Goal: Task Accomplishment & Management: Manage account settings

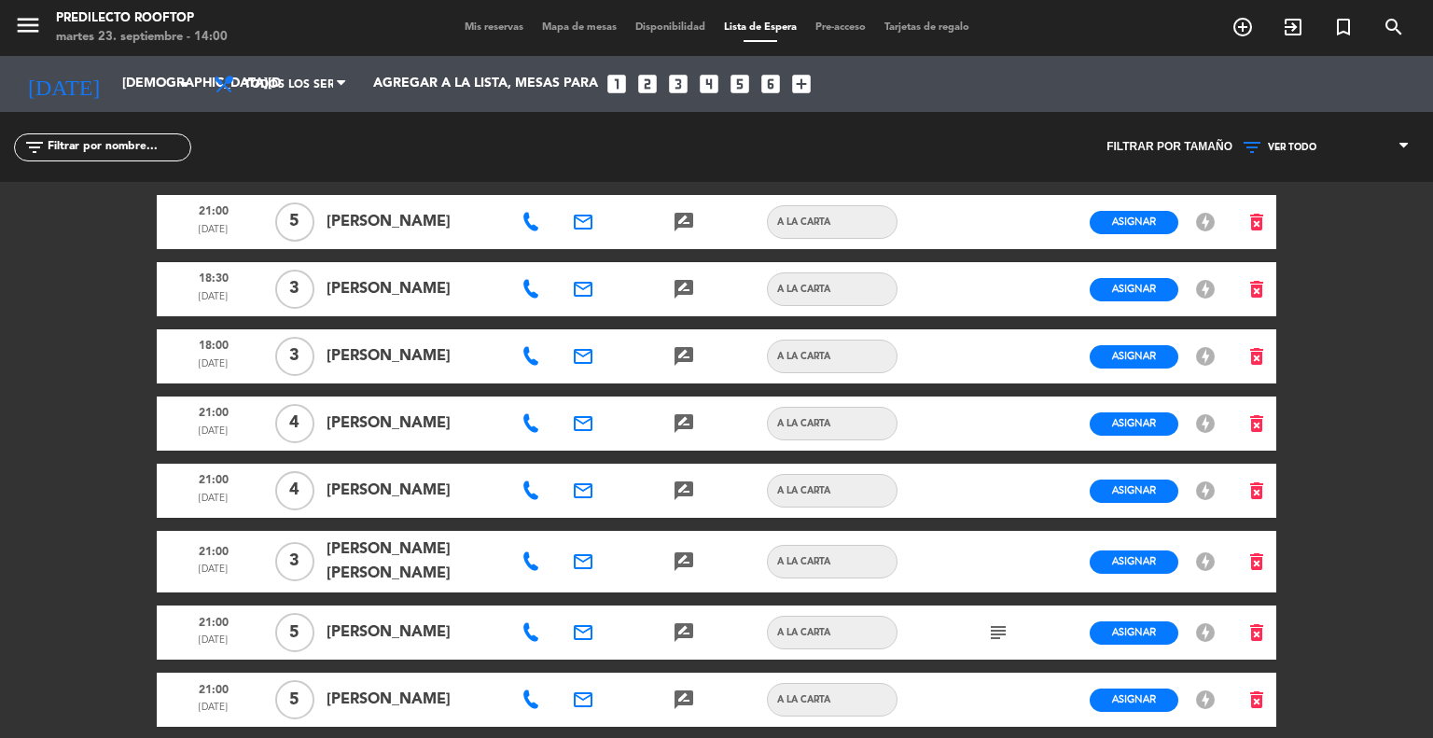
click at [485, 24] on span "Mis reservas" at bounding box center [493, 27] width 77 height 10
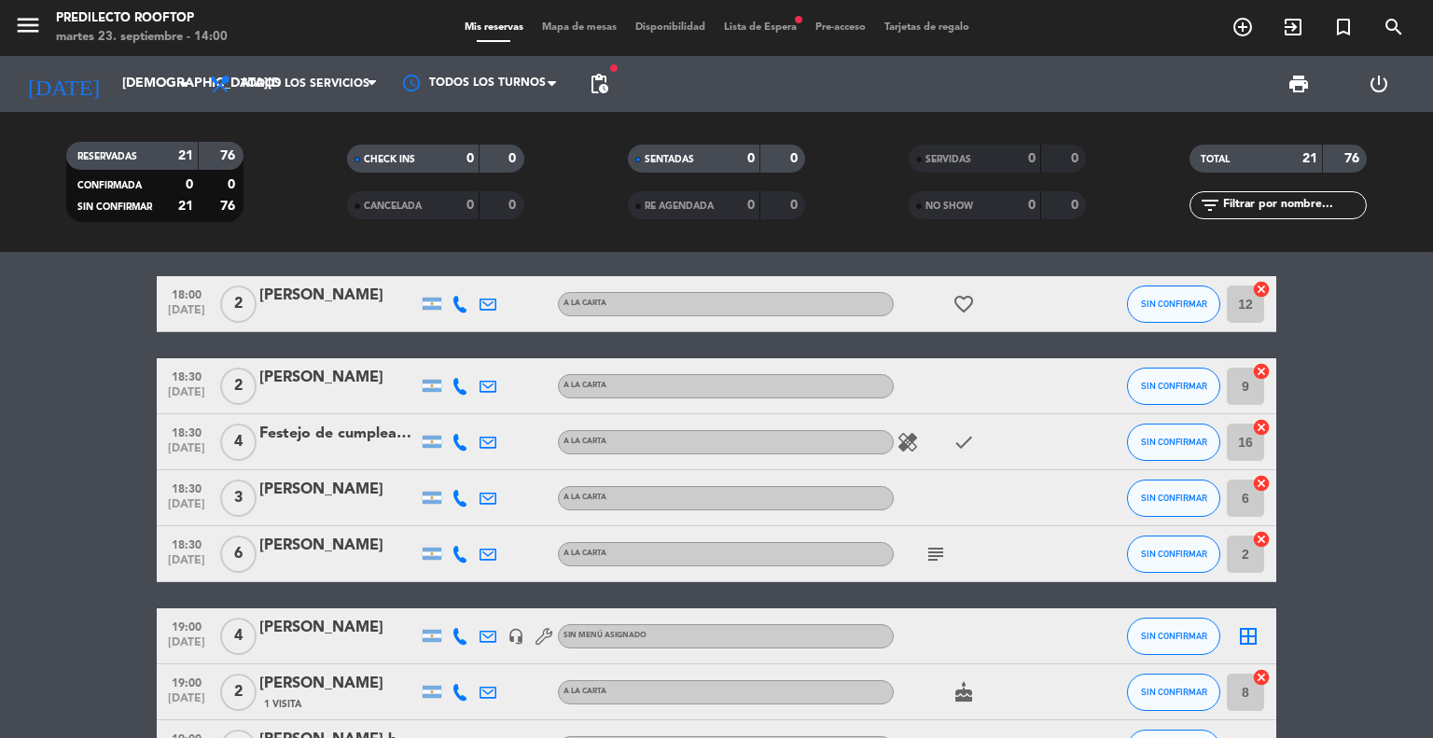
scroll to position [17, 0]
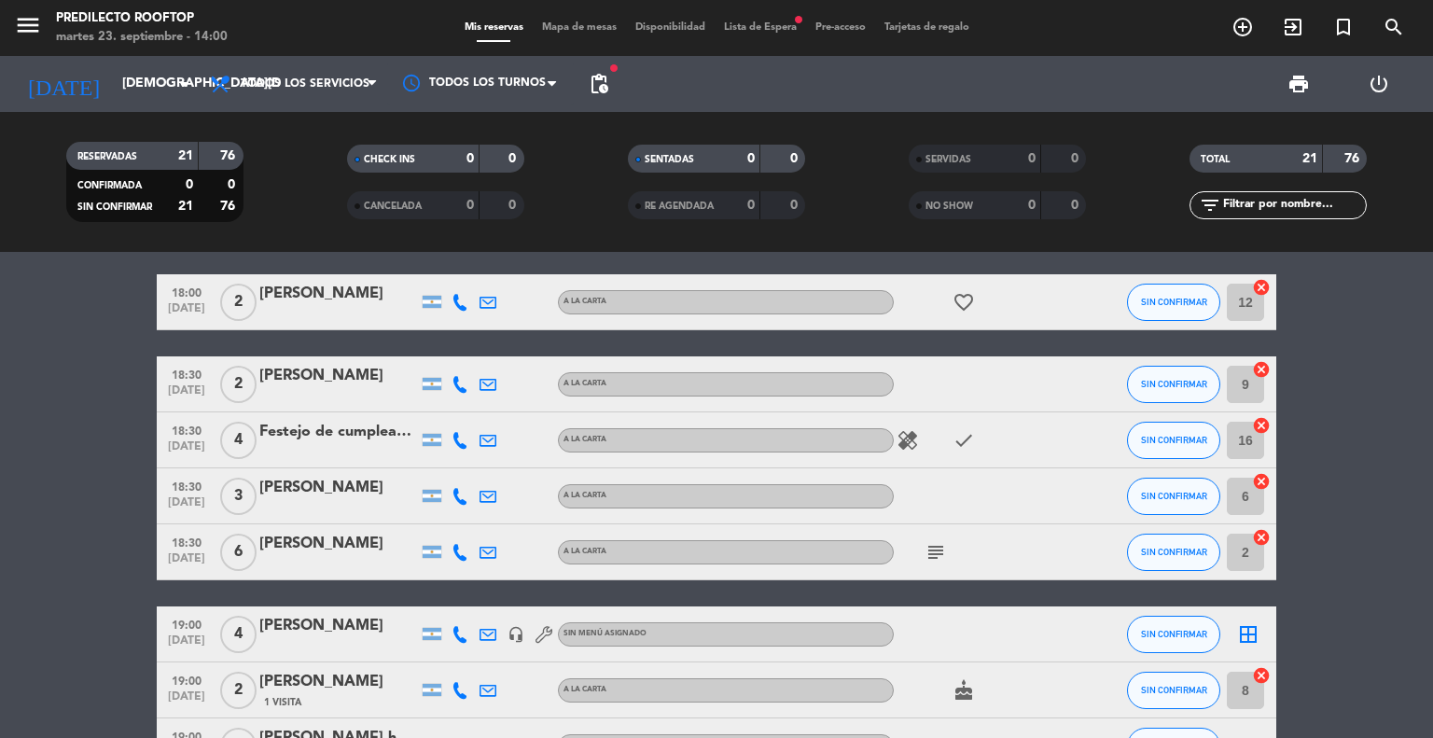
click at [310, 430] on div "Festejo de cumpleaños" at bounding box center [338, 432] width 159 height 24
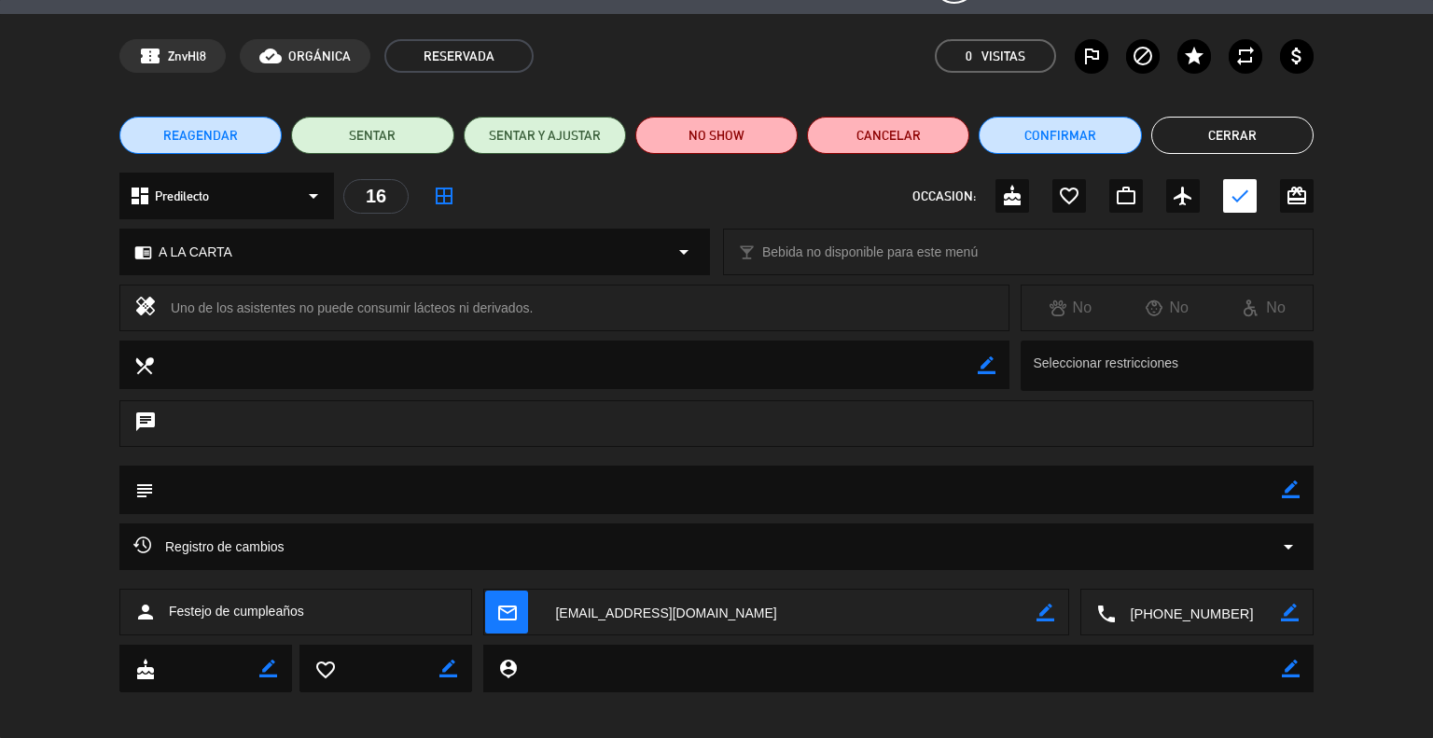
scroll to position [0, 0]
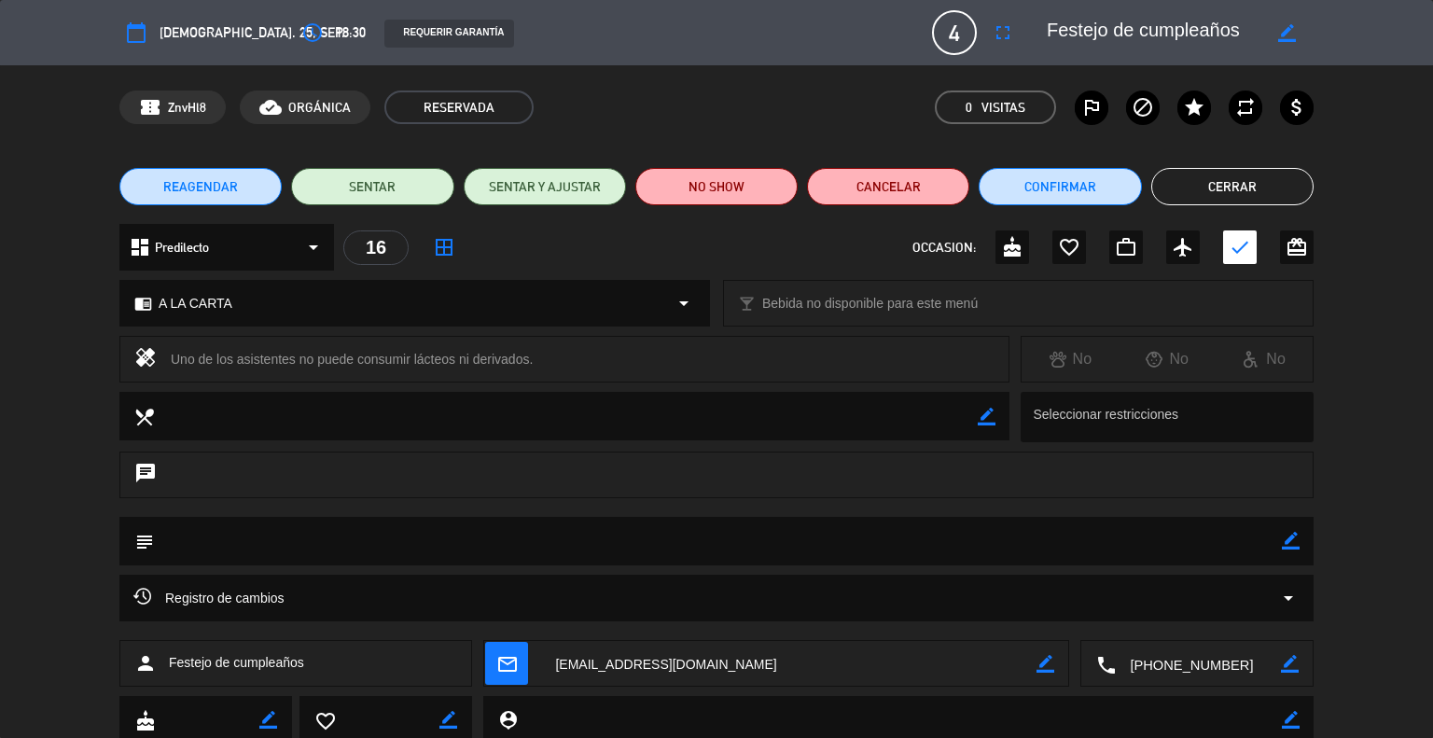
click at [1232, 188] on button "Cerrar" at bounding box center [1232, 186] width 162 height 37
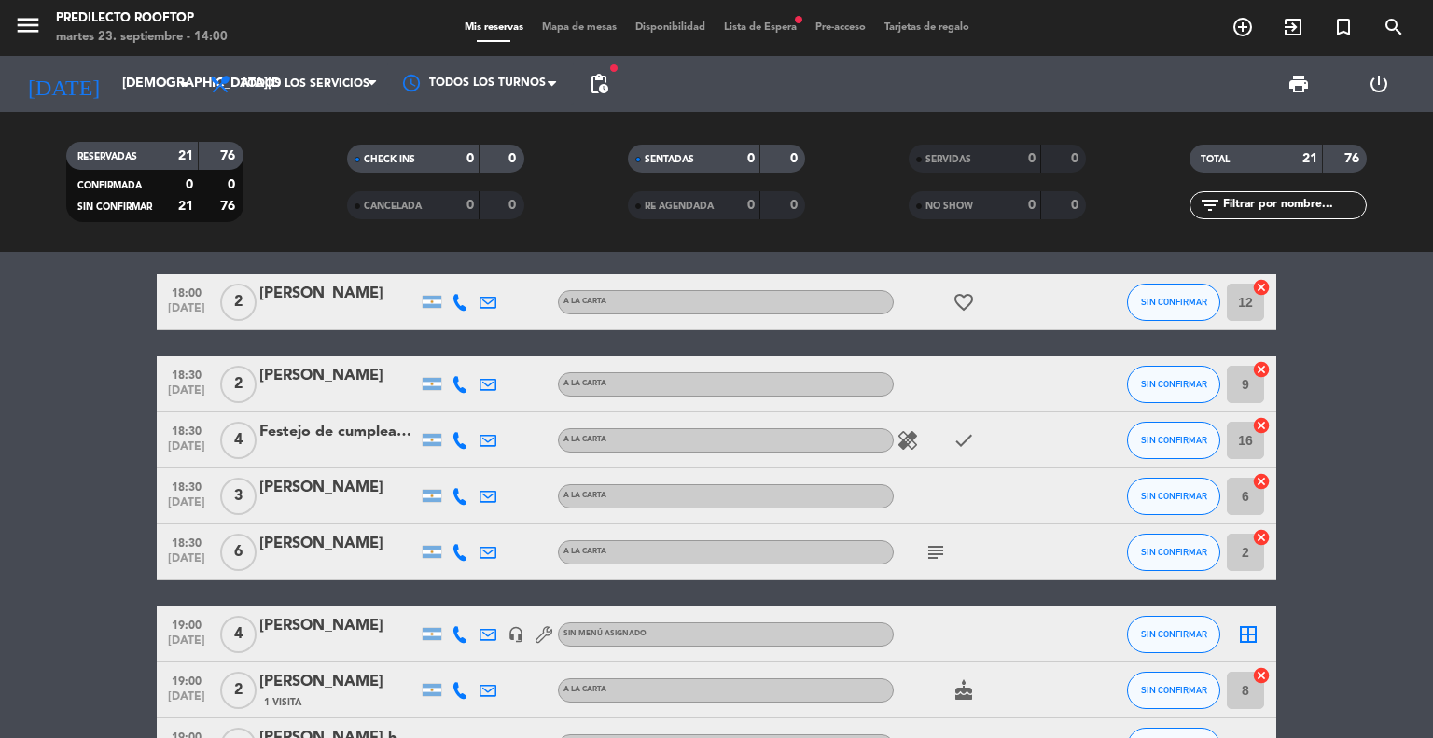
click at [312, 433] on div "Festejo de cumpleaños" at bounding box center [338, 432] width 159 height 24
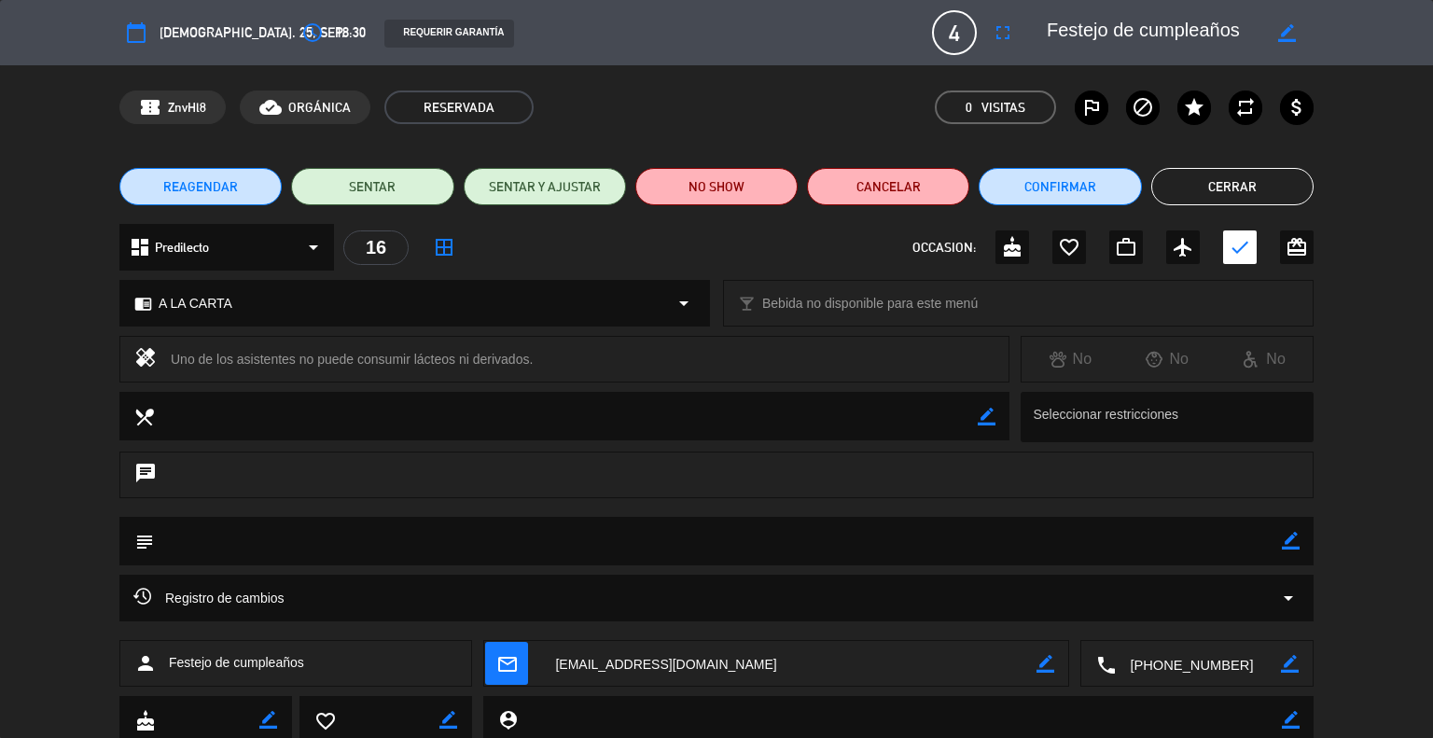
click at [1221, 200] on button "Cerrar" at bounding box center [1232, 186] width 162 height 37
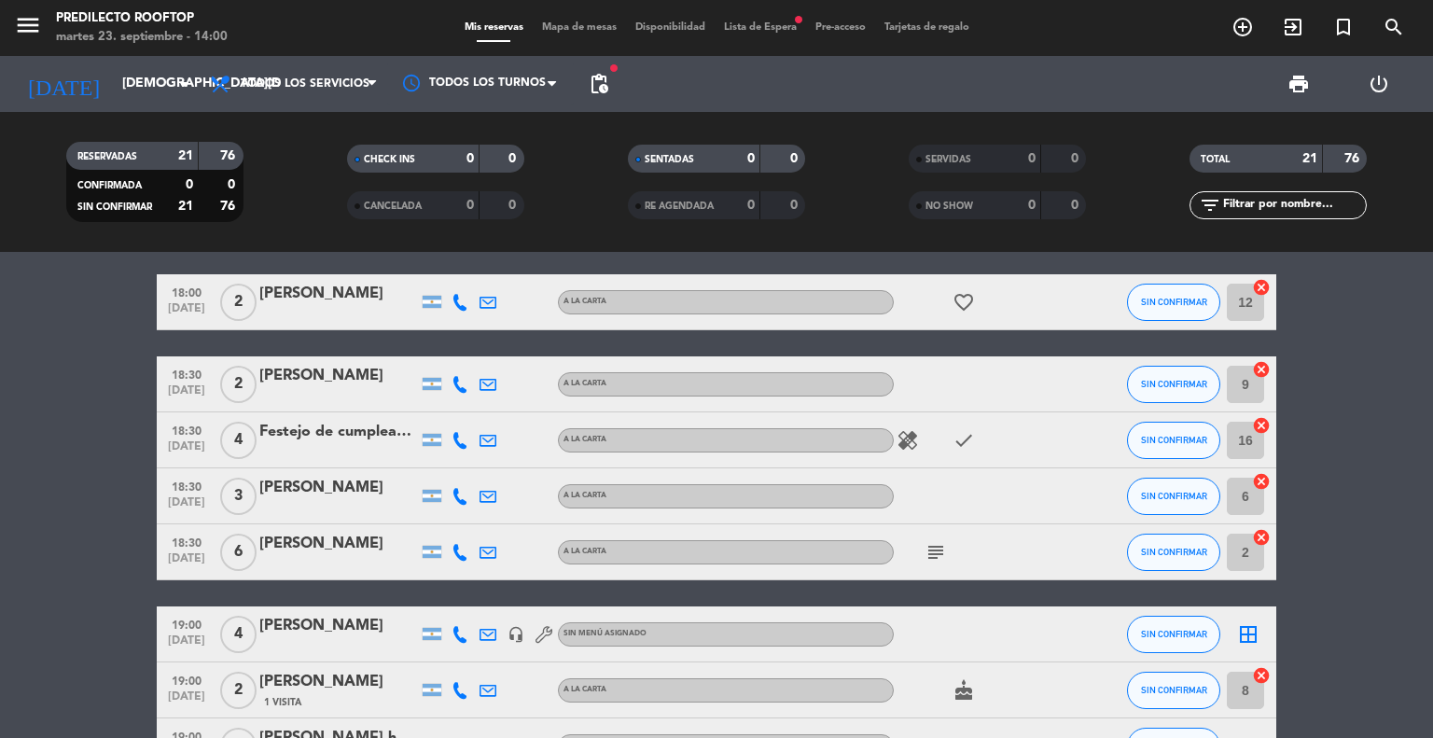
click at [486, 439] on icon at bounding box center [487, 440] width 17 height 17
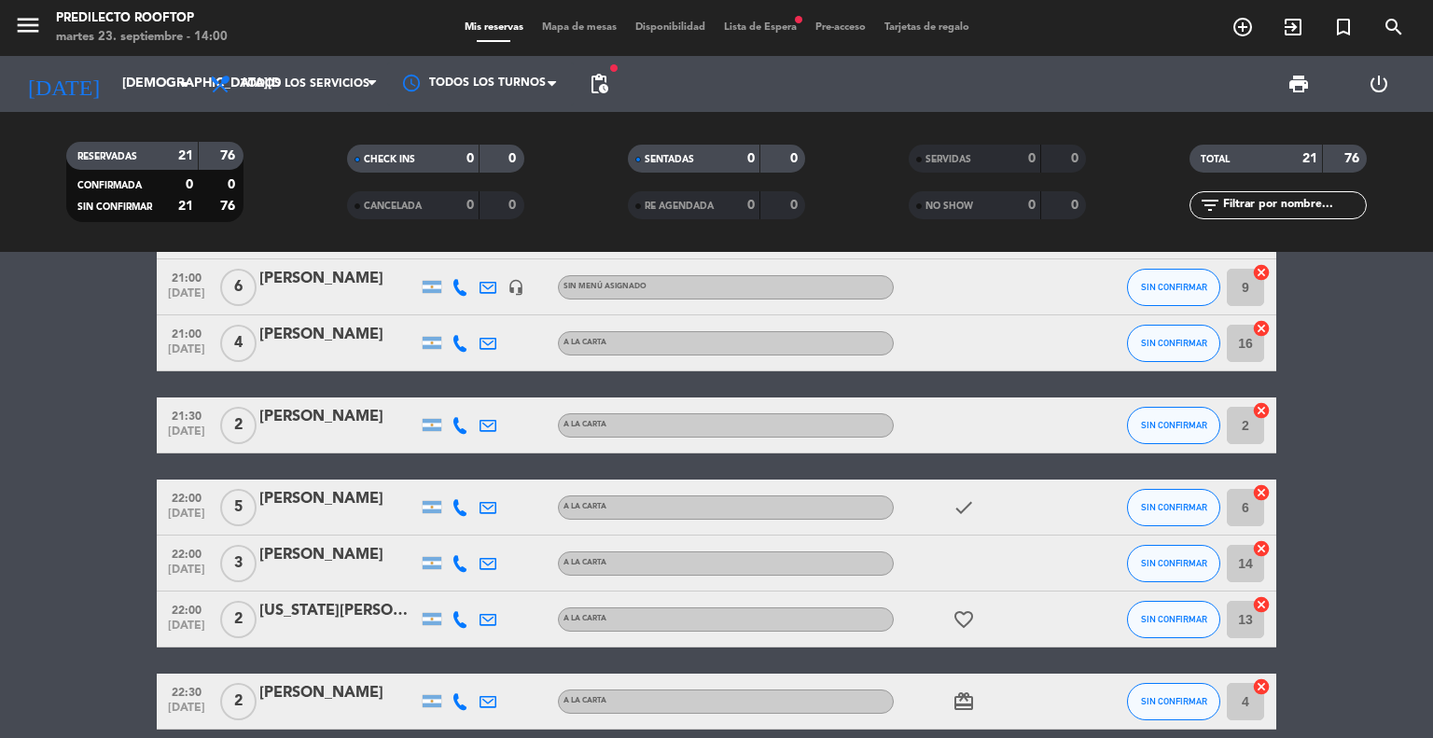
scroll to position [1030, 0]
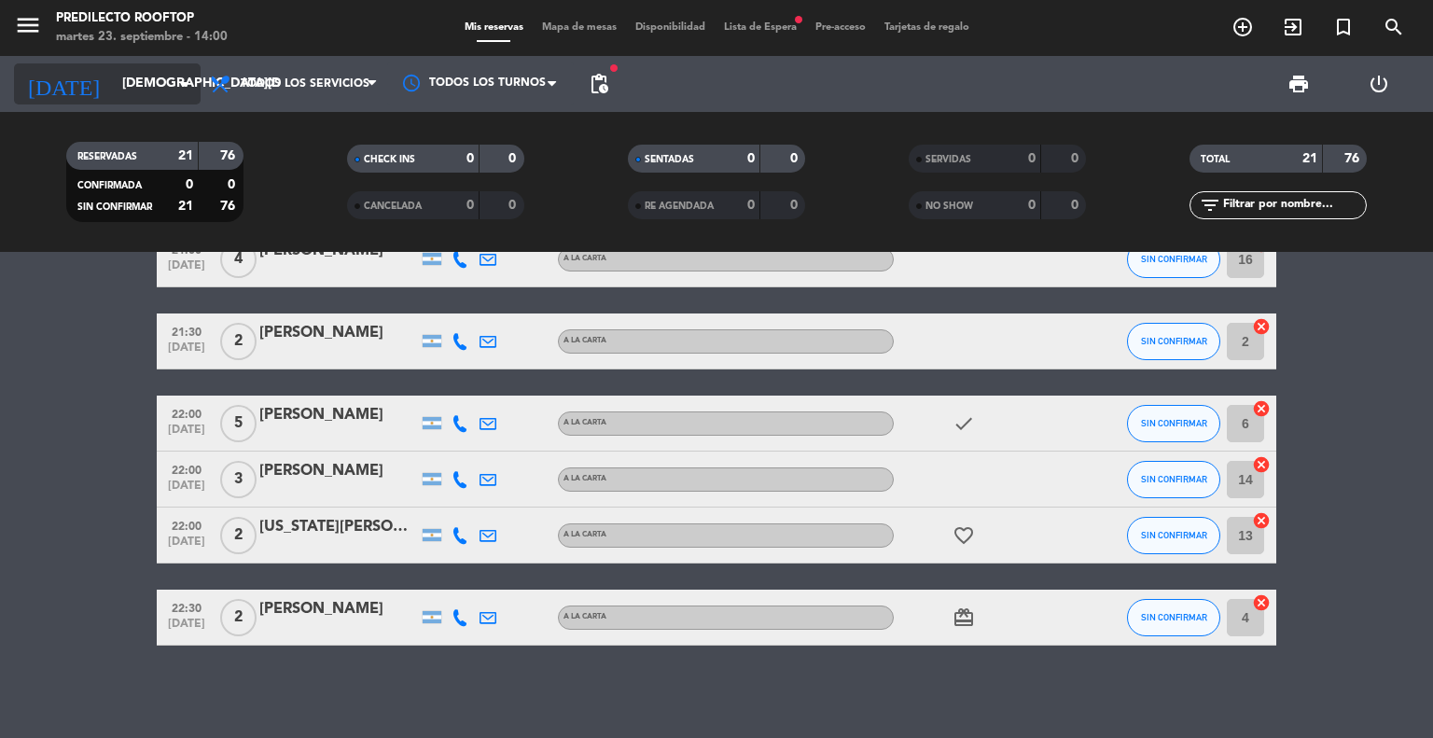
click at [174, 96] on input "[DEMOGRAPHIC_DATA][DATE]" at bounding box center [201, 84] width 177 height 34
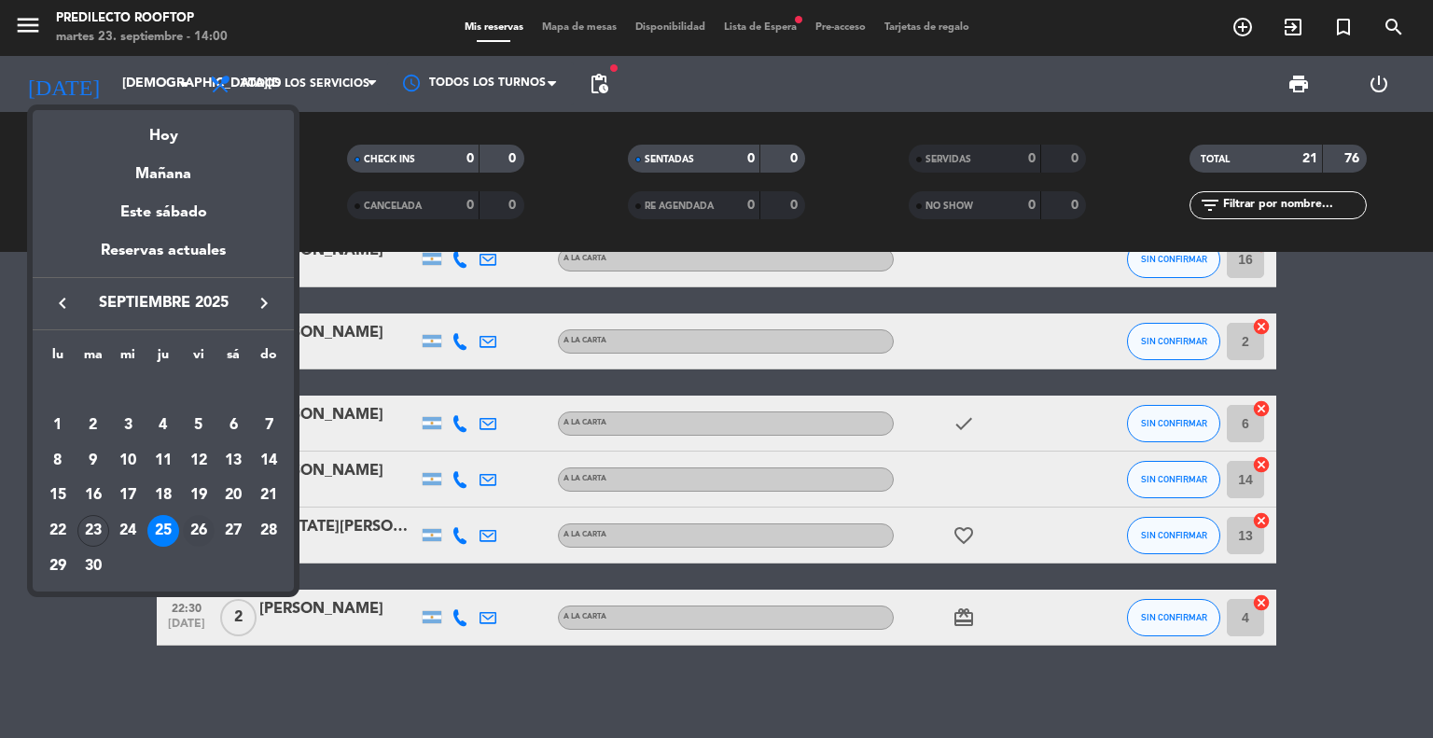
click at [198, 536] on div "26" at bounding box center [199, 531] width 32 height 32
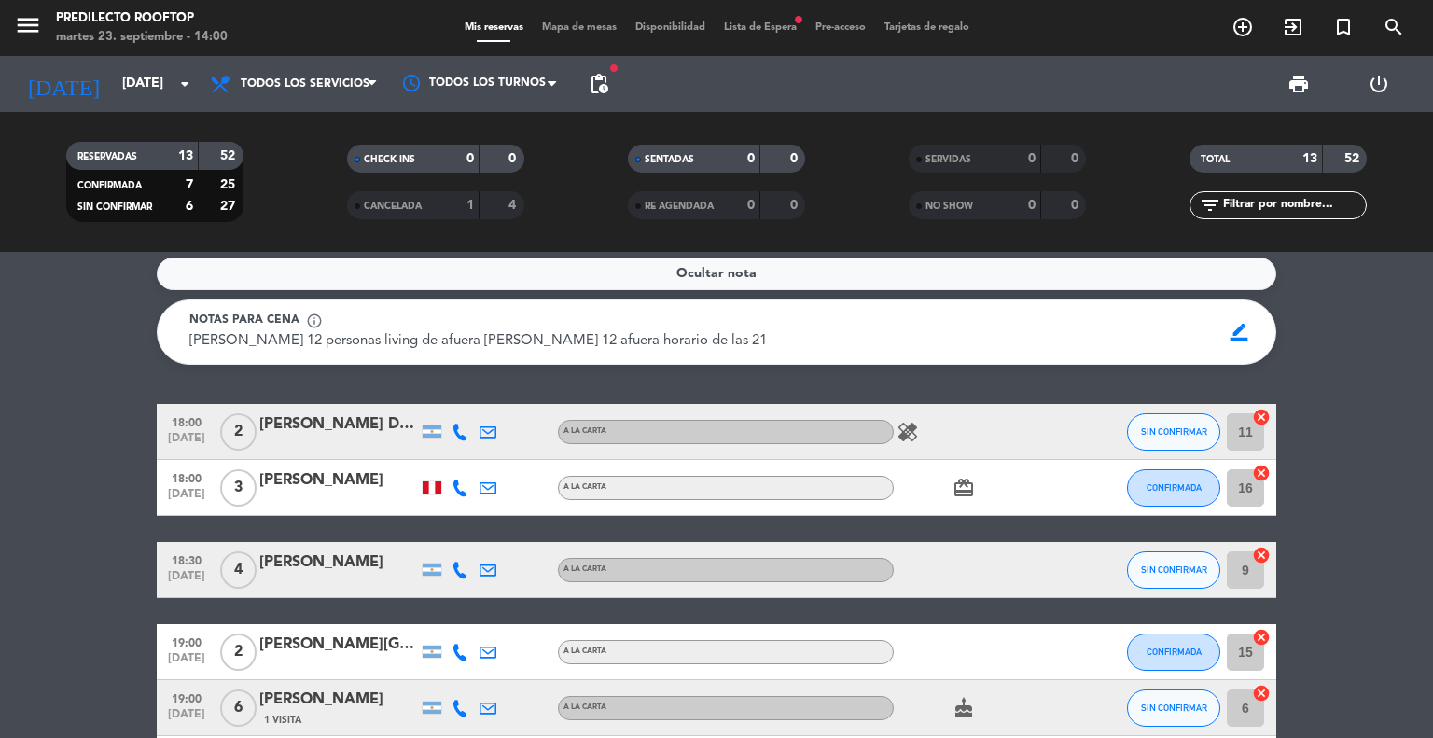
scroll to position [0, 0]
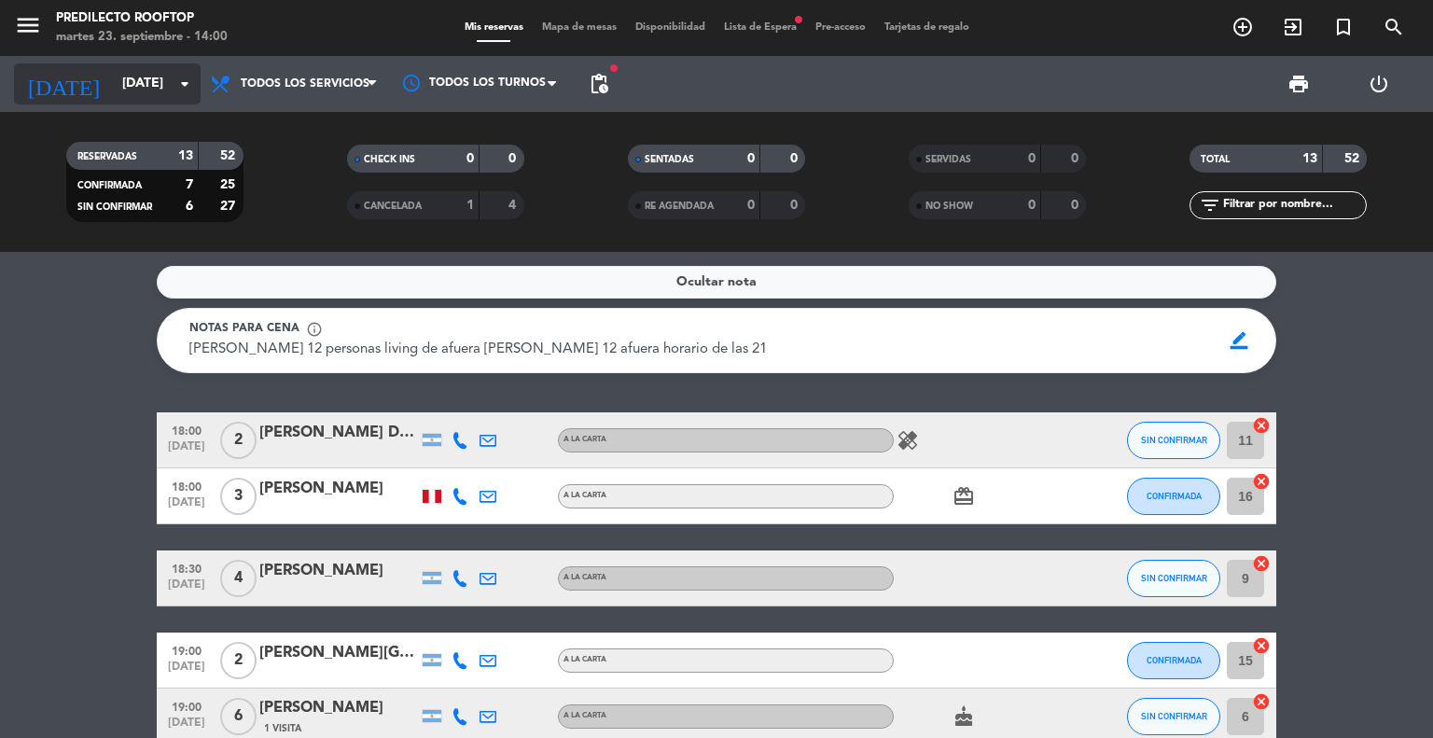
click at [195, 79] on icon "arrow_drop_down" at bounding box center [184, 84] width 22 height 22
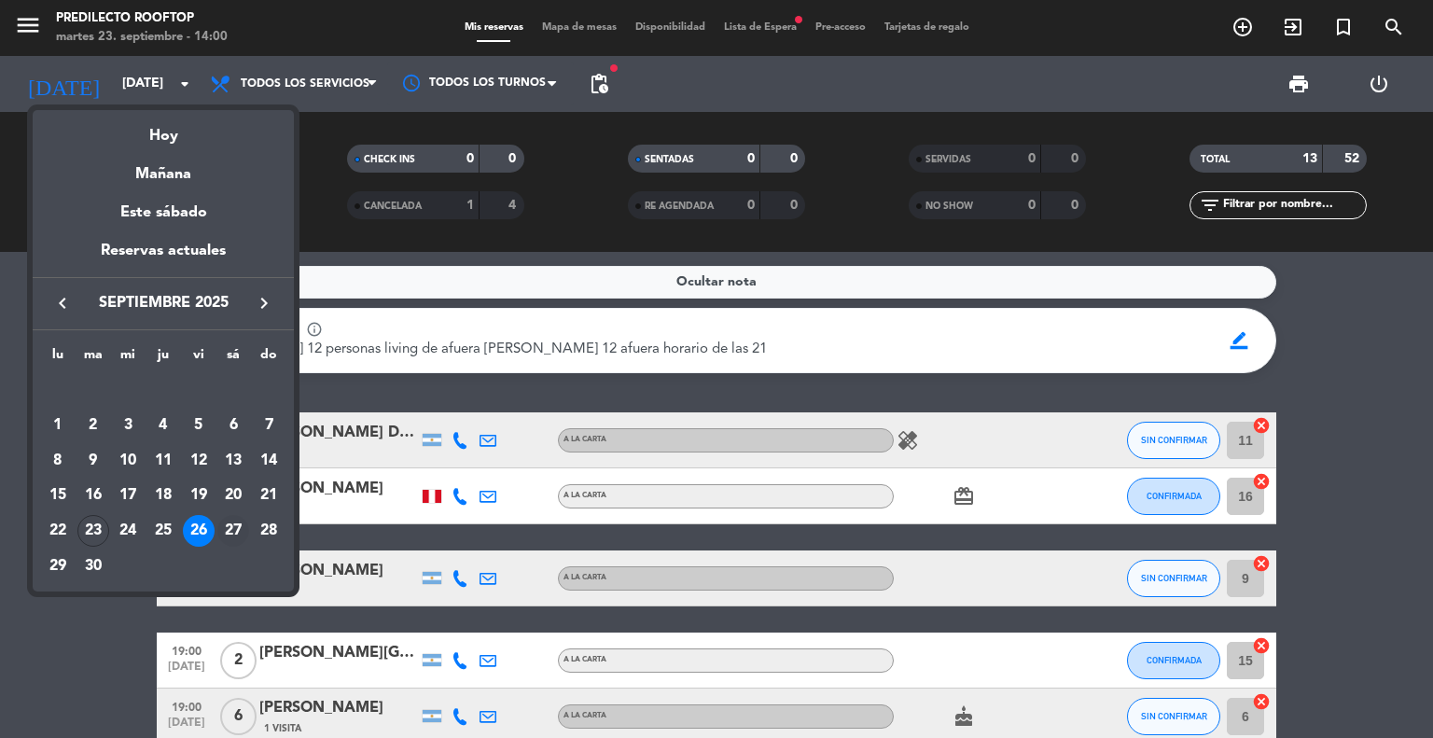
click at [235, 528] on div "27" at bounding box center [233, 531] width 32 height 32
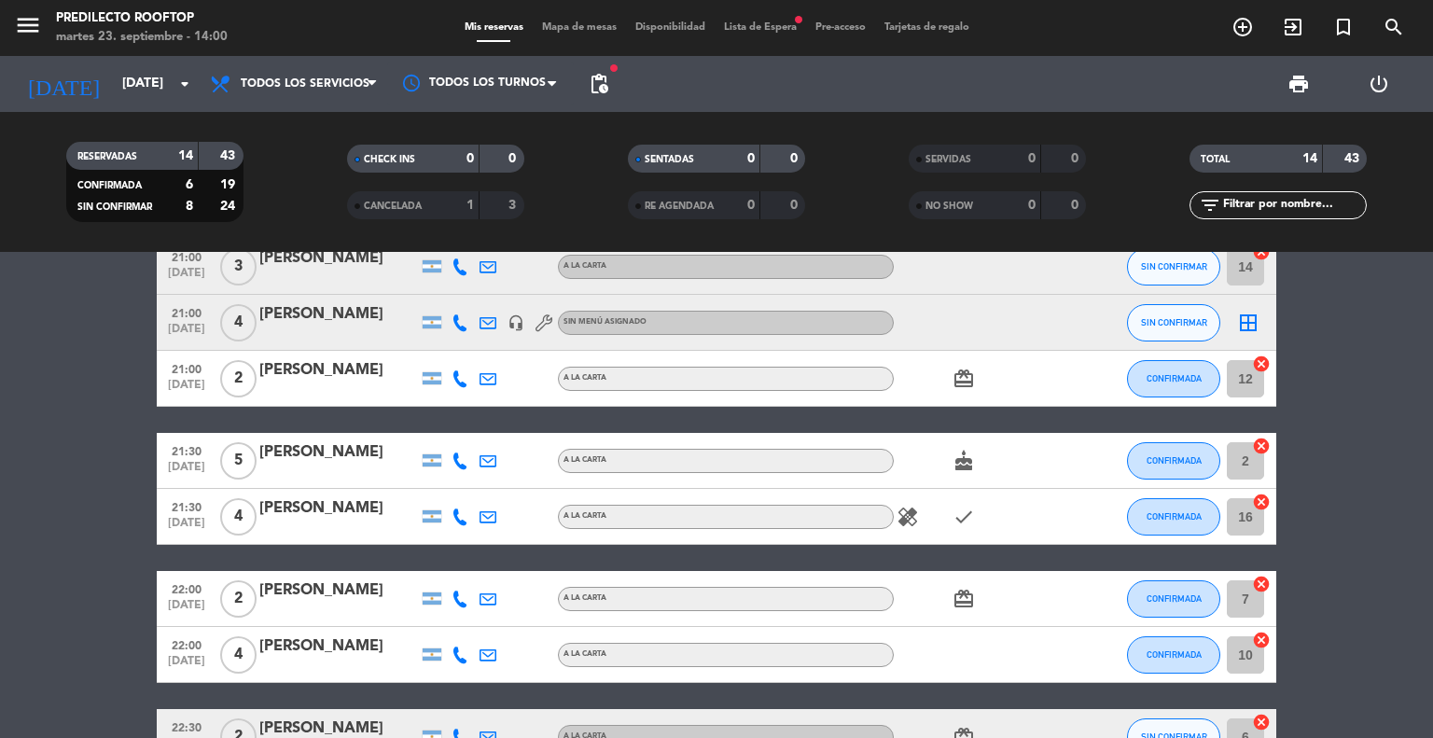
scroll to position [779, 0]
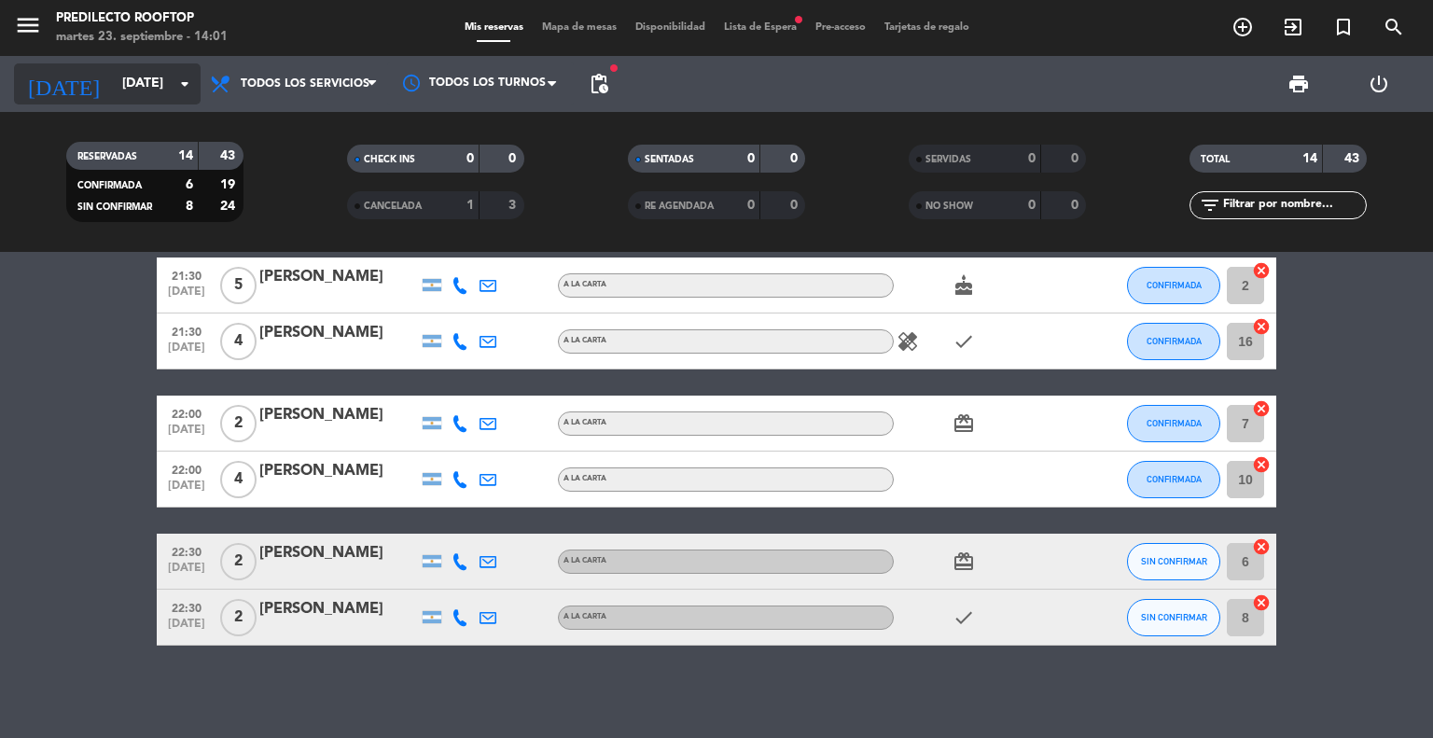
click at [170, 76] on input "[DATE]" at bounding box center [201, 84] width 177 height 34
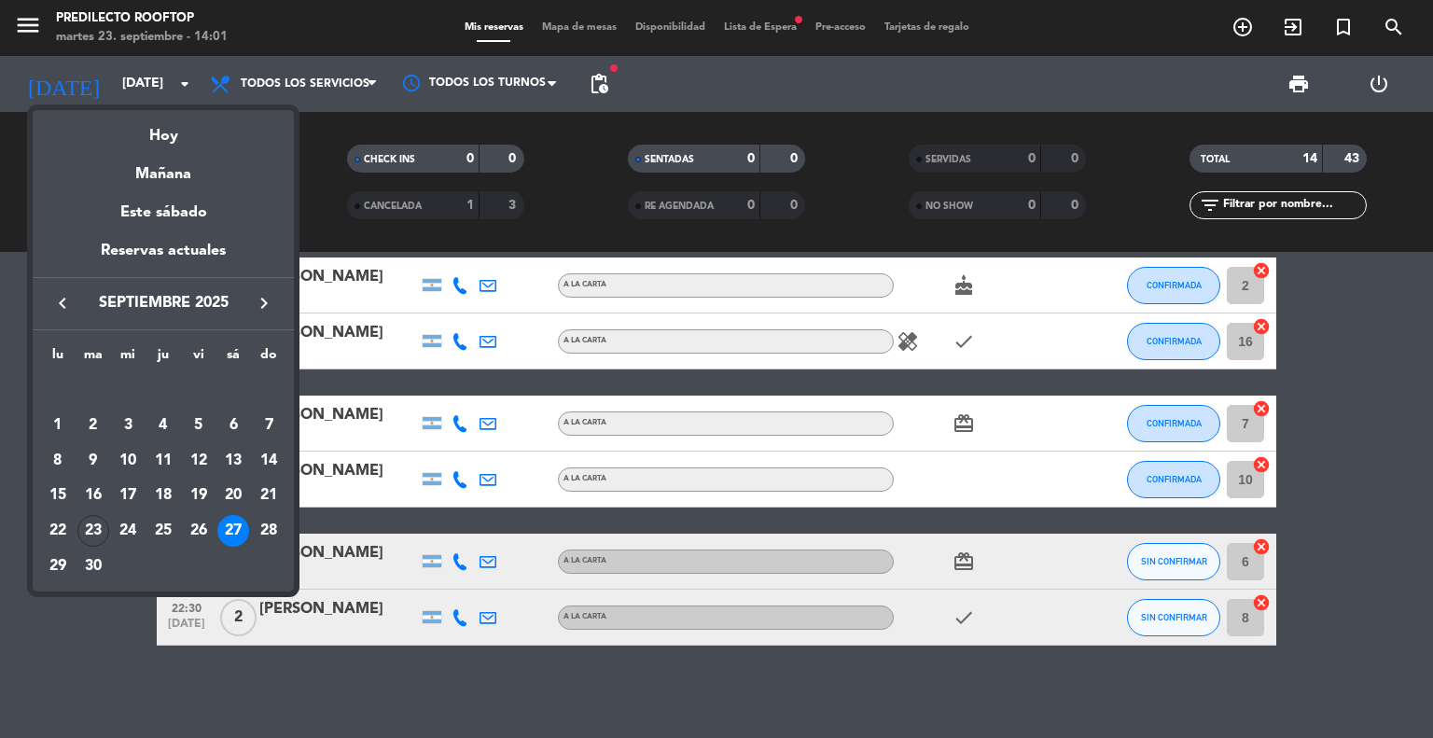
click at [257, 301] on icon "keyboard_arrow_right" at bounding box center [264, 303] width 22 height 22
click at [204, 421] on div "3" at bounding box center [199, 425] width 32 height 32
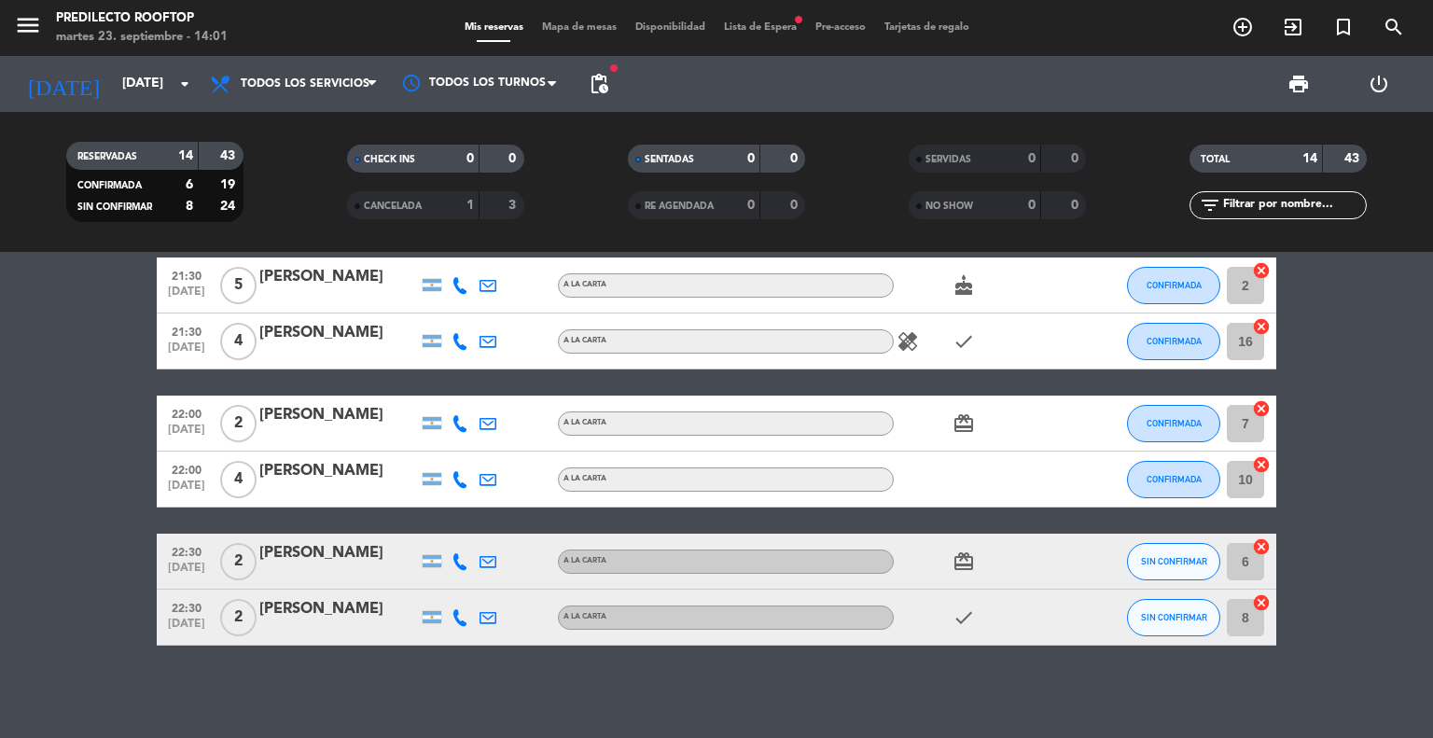
type input "[DATE]"
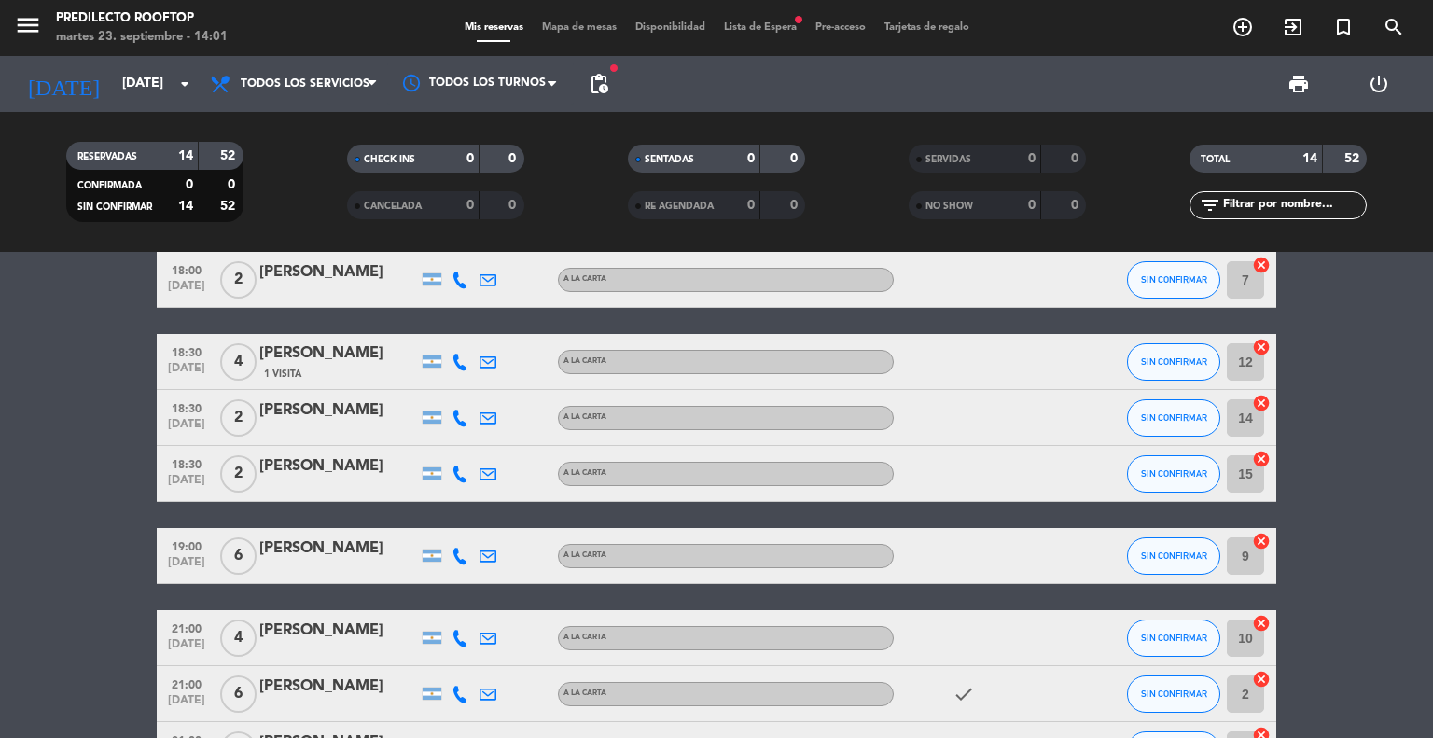
scroll to position [0, 0]
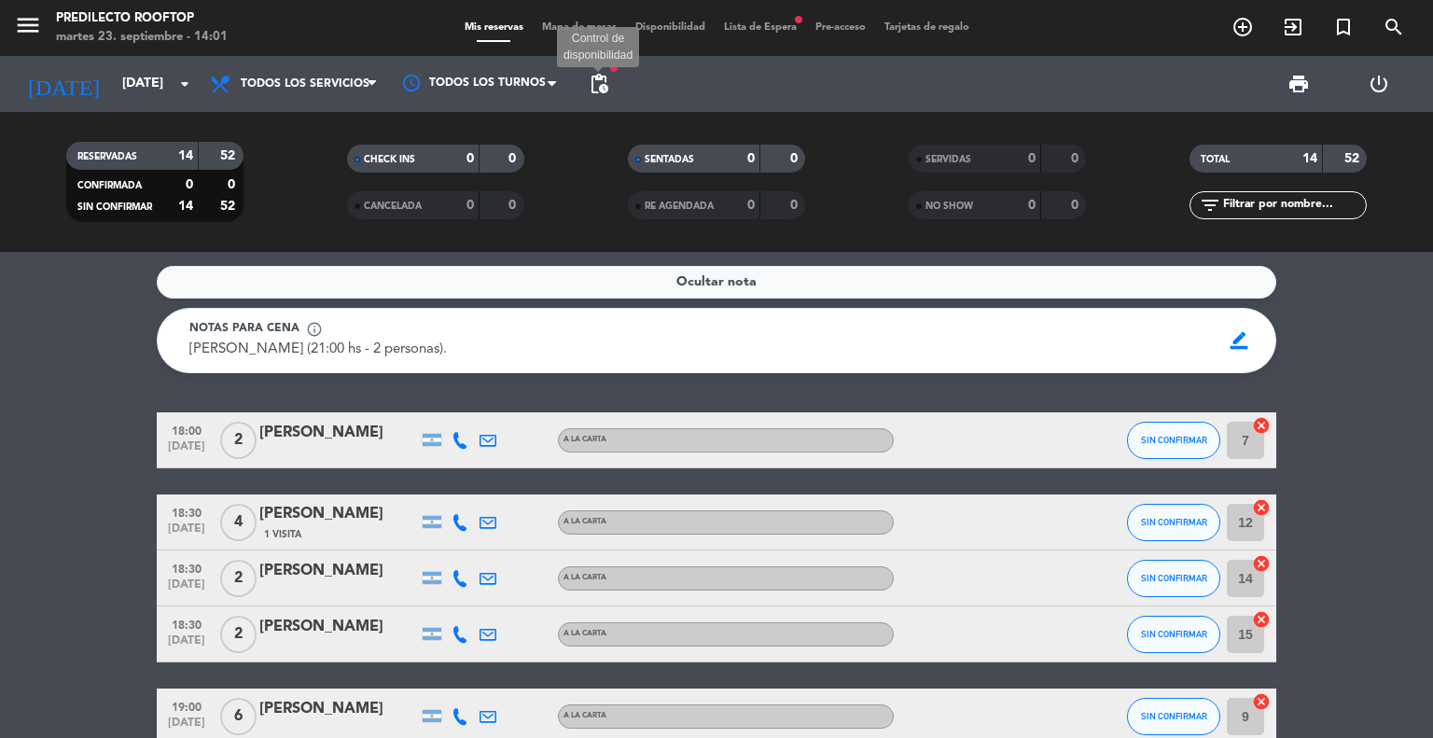
click at [604, 73] on span "pending_actions" at bounding box center [599, 84] width 22 height 22
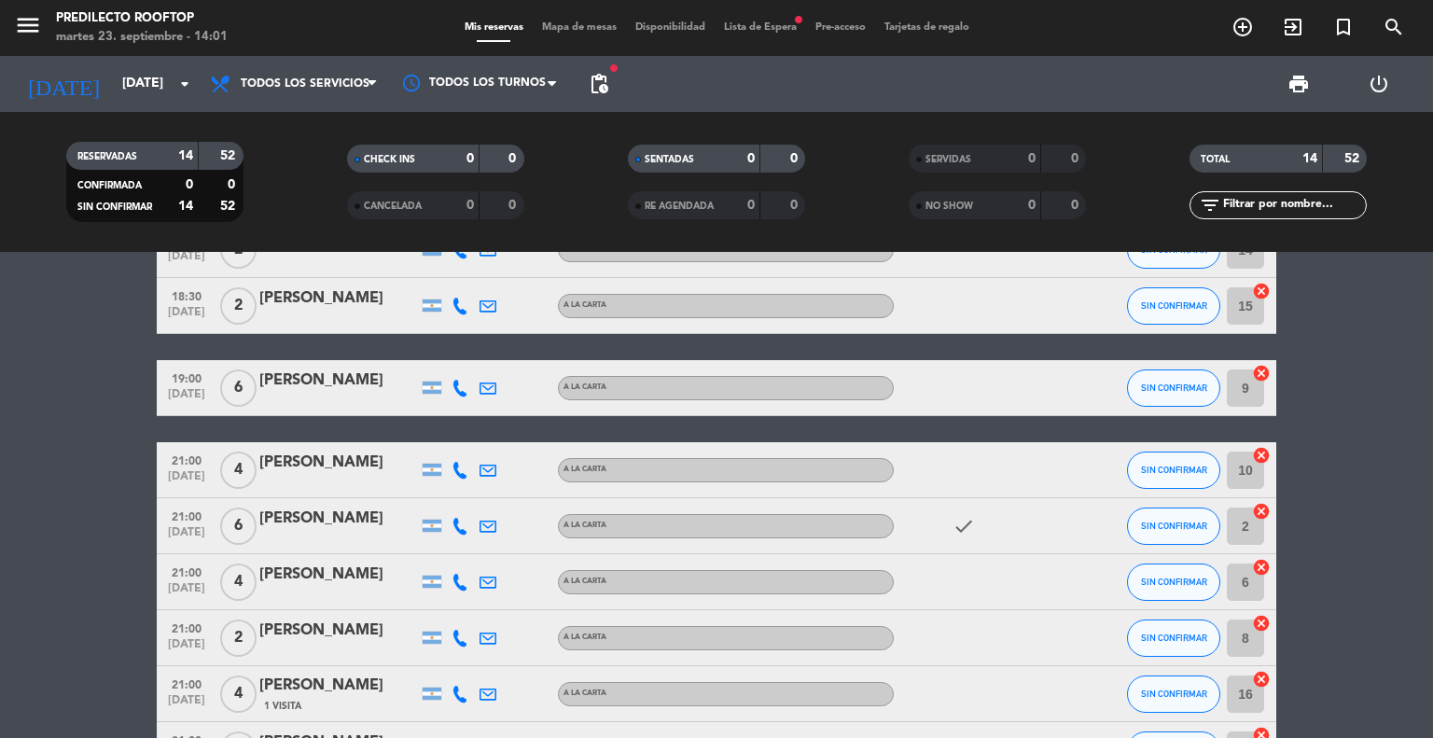
scroll to position [334, 0]
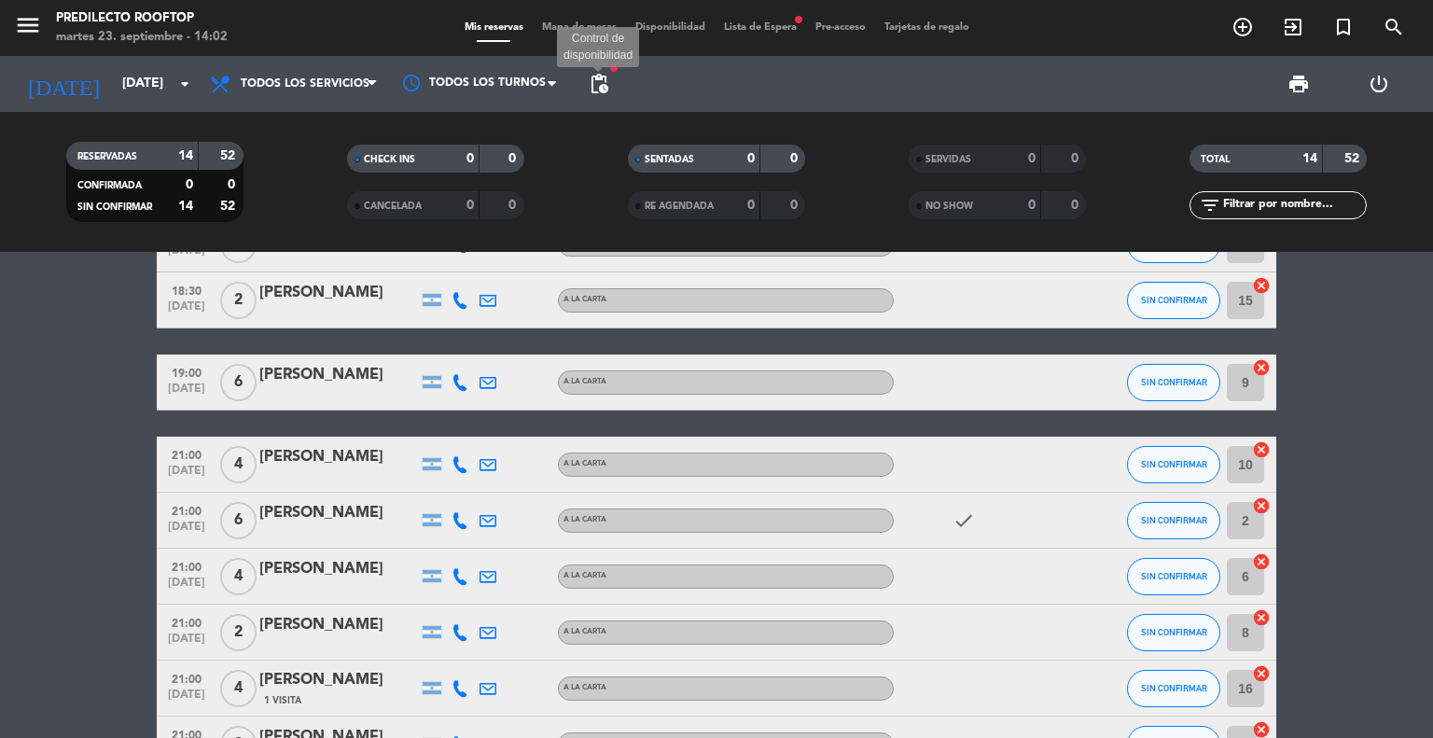
click at [603, 77] on span "pending_actions" at bounding box center [599, 84] width 22 height 22
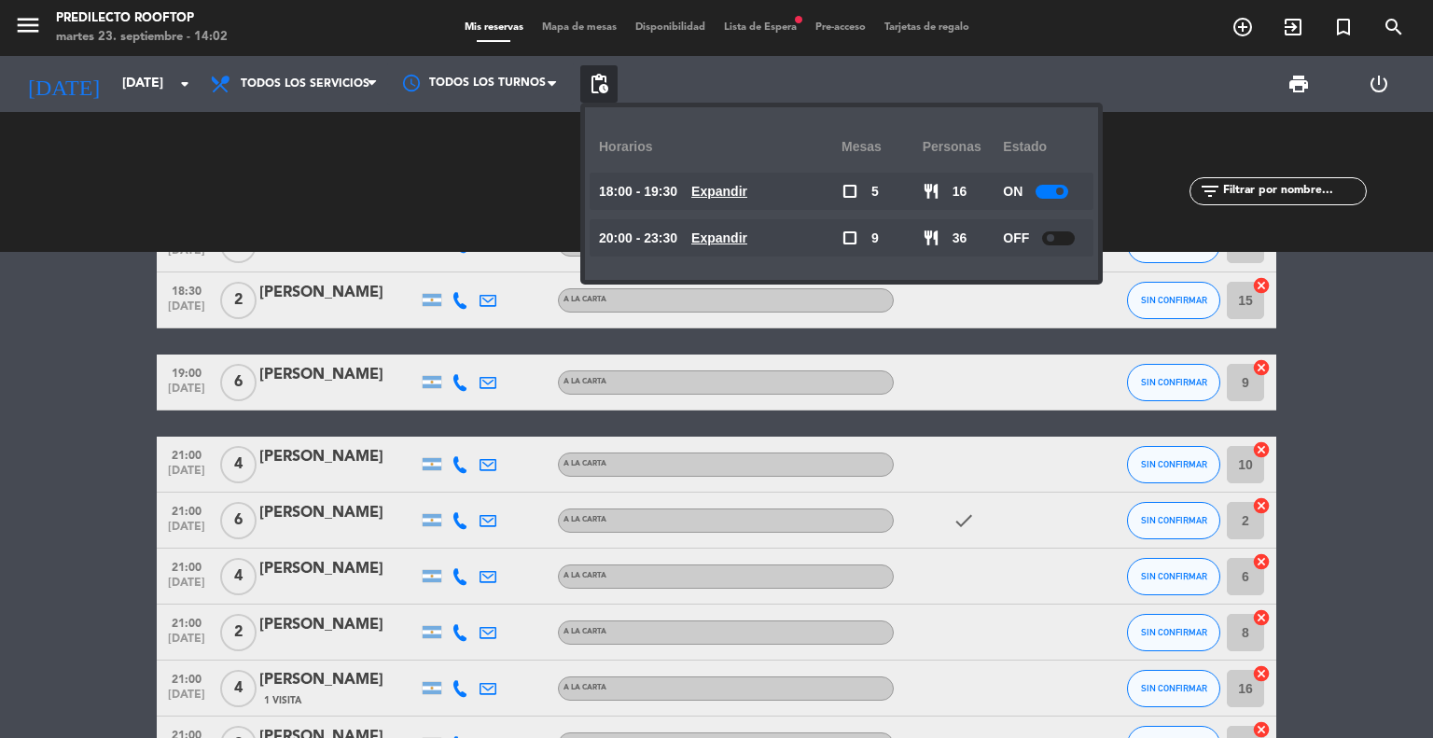
click at [1068, 187] on div at bounding box center [1051, 192] width 33 height 14
click at [76, 442] on bookings-row "18:00 [DATE] 2 [PERSON_NAME] A LA CARTA SIN CONFIRMAR 7 cancel 18:30 [DATE] 4 […" at bounding box center [716, 509] width 1433 height 862
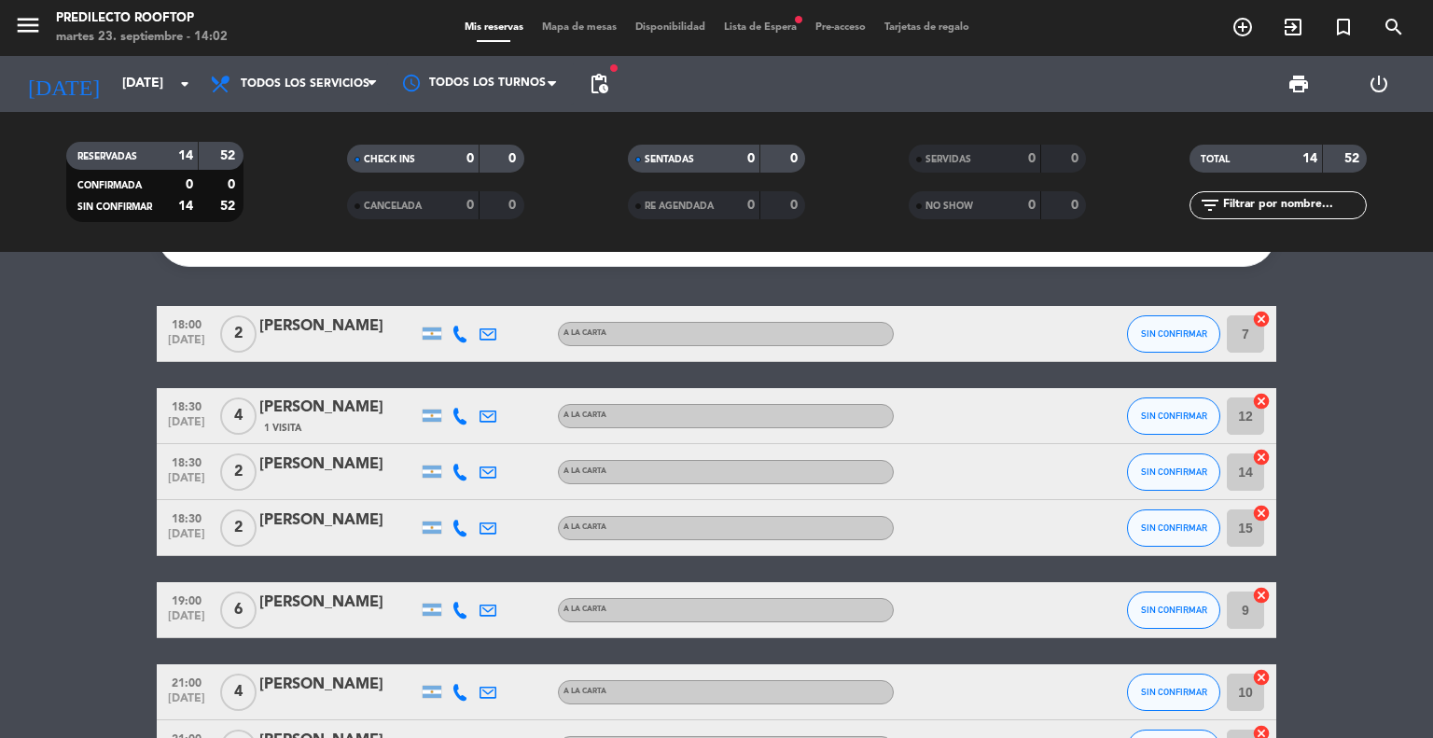
scroll to position [107, 0]
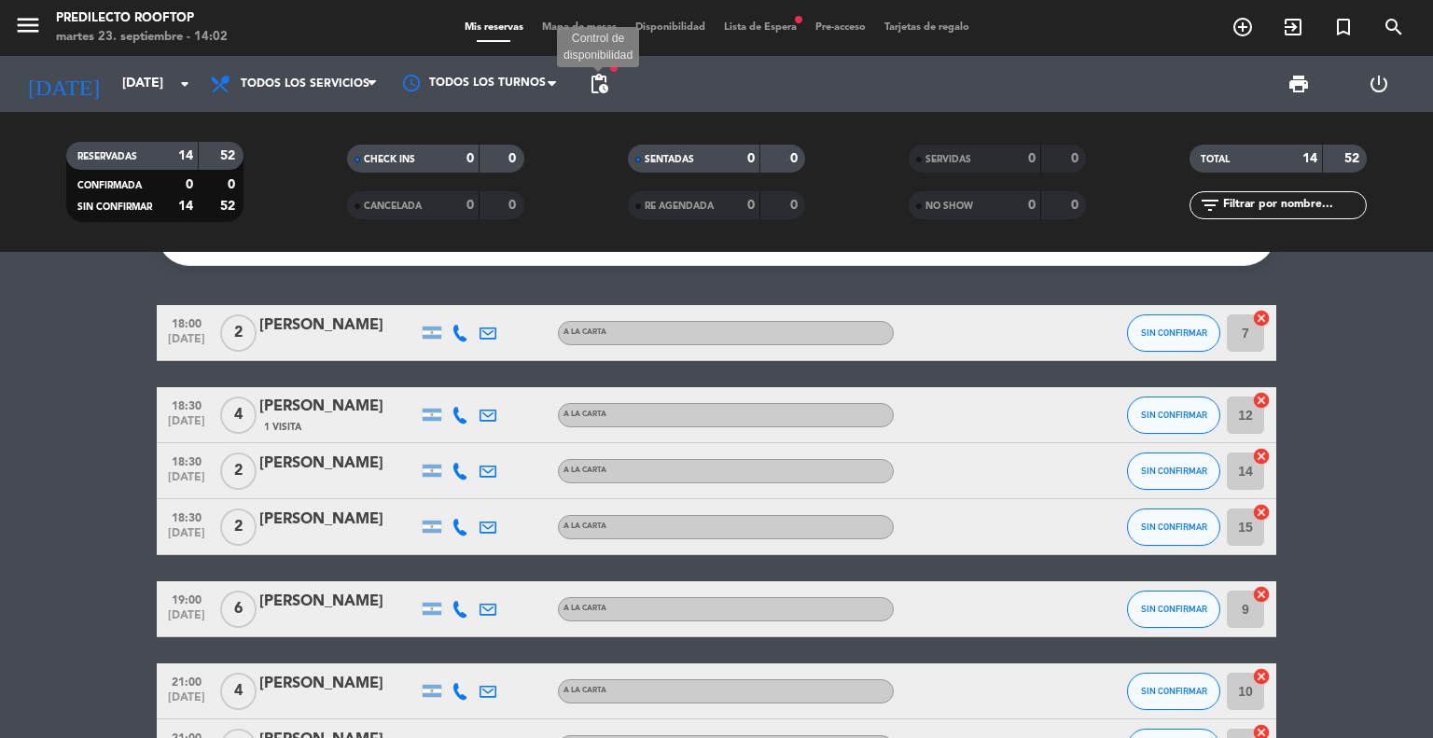
click at [603, 76] on span "pending_actions" at bounding box center [599, 84] width 22 height 22
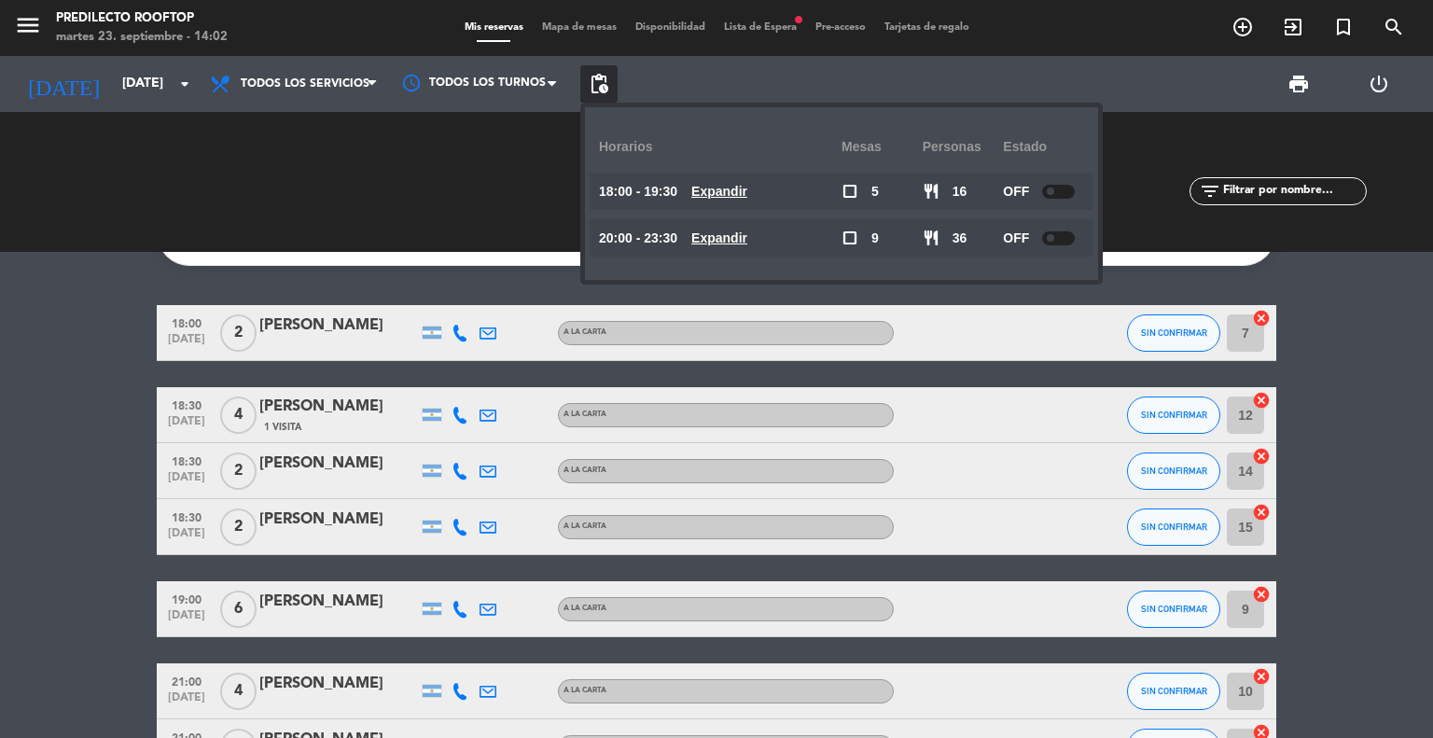
click at [1065, 185] on div at bounding box center [1058, 192] width 33 height 14
click at [138, 342] on bookings-row "18:00 [DATE] 2 [PERSON_NAME] A LA CARTA SIN CONFIRMAR 7 cancel 18:30 [DATE] 4 […" at bounding box center [716, 736] width 1433 height 862
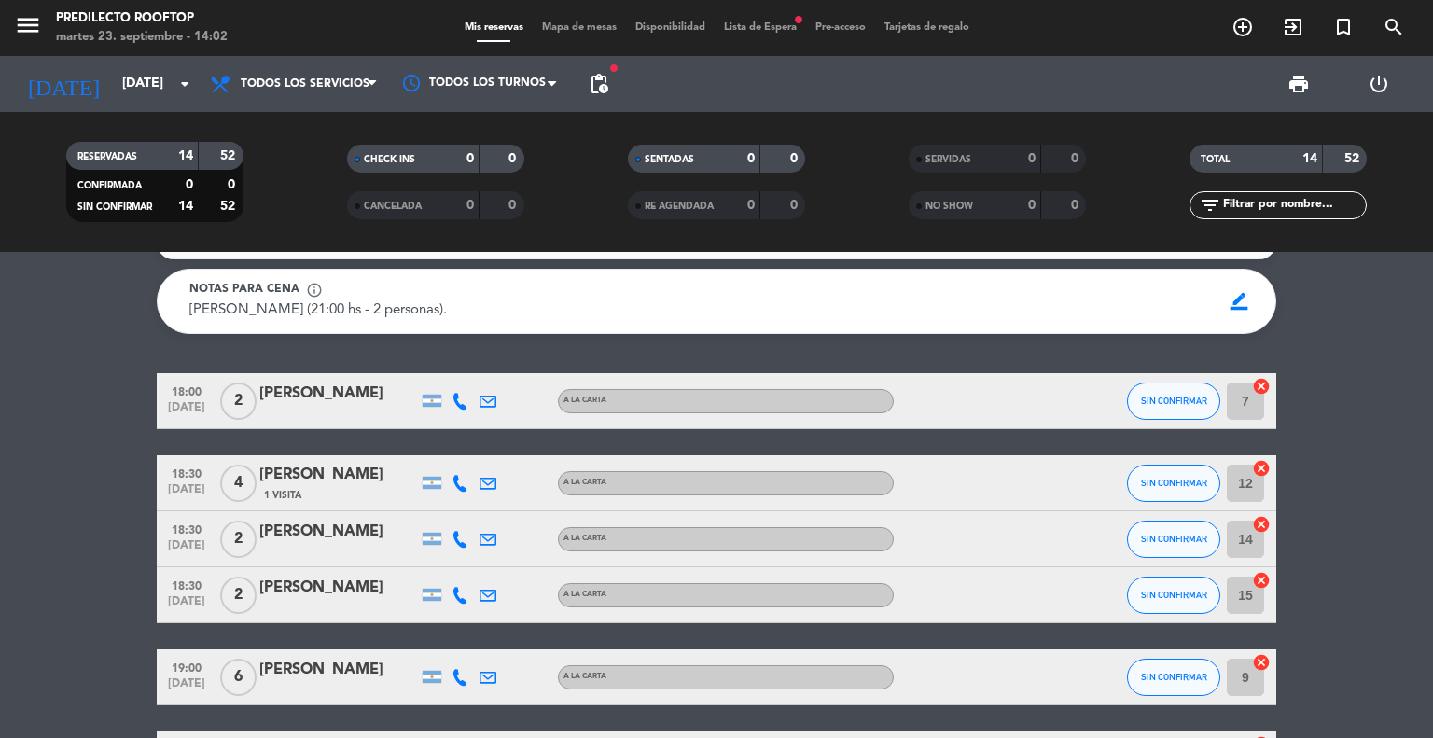
scroll to position [0, 0]
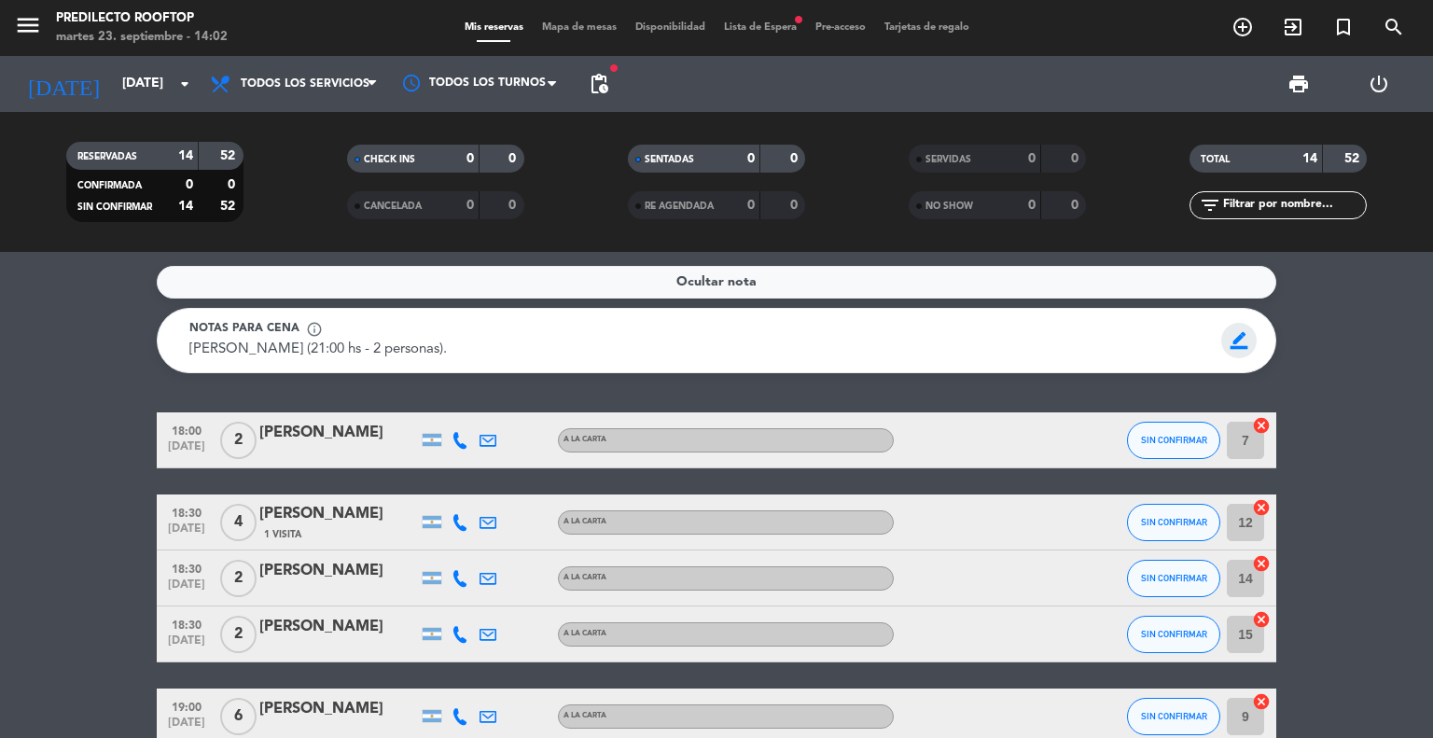
click at [1240, 338] on span "border_color" at bounding box center [1239, 340] width 36 height 35
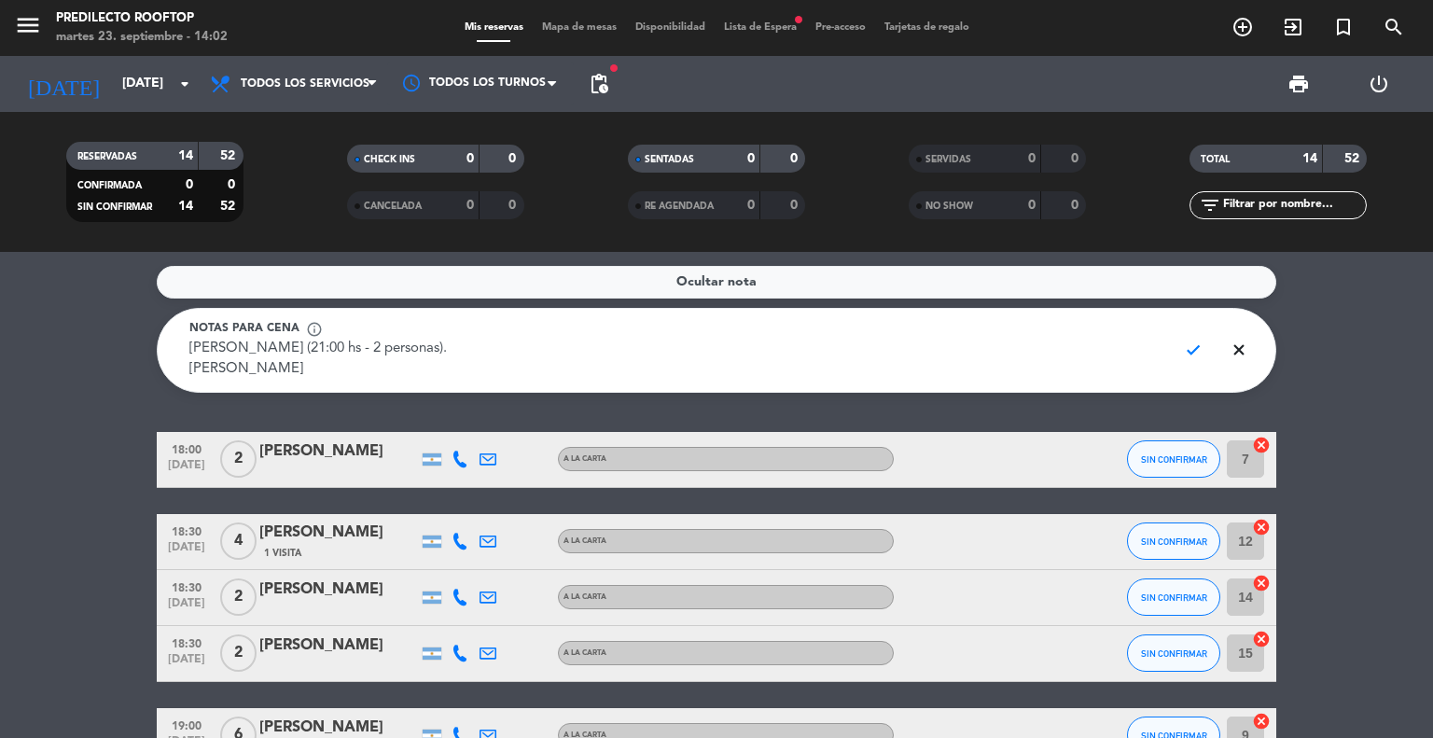
click at [936, 354] on textarea "[PERSON_NAME] (21:00 hs - 2 personas). [PERSON_NAME]" at bounding box center [675, 360] width 973 height 42
click at [690, 367] on textarea "[PERSON_NAME] (21:00 hs - 2 personas). [PERSON_NAME]" at bounding box center [675, 360] width 973 height 42
type textarea "[PERSON_NAME] (21:00 hs - 2 personas). [PERSON_NAME] x10 vienen al sunset"
click at [1194, 354] on span "check" at bounding box center [1193, 349] width 36 height 35
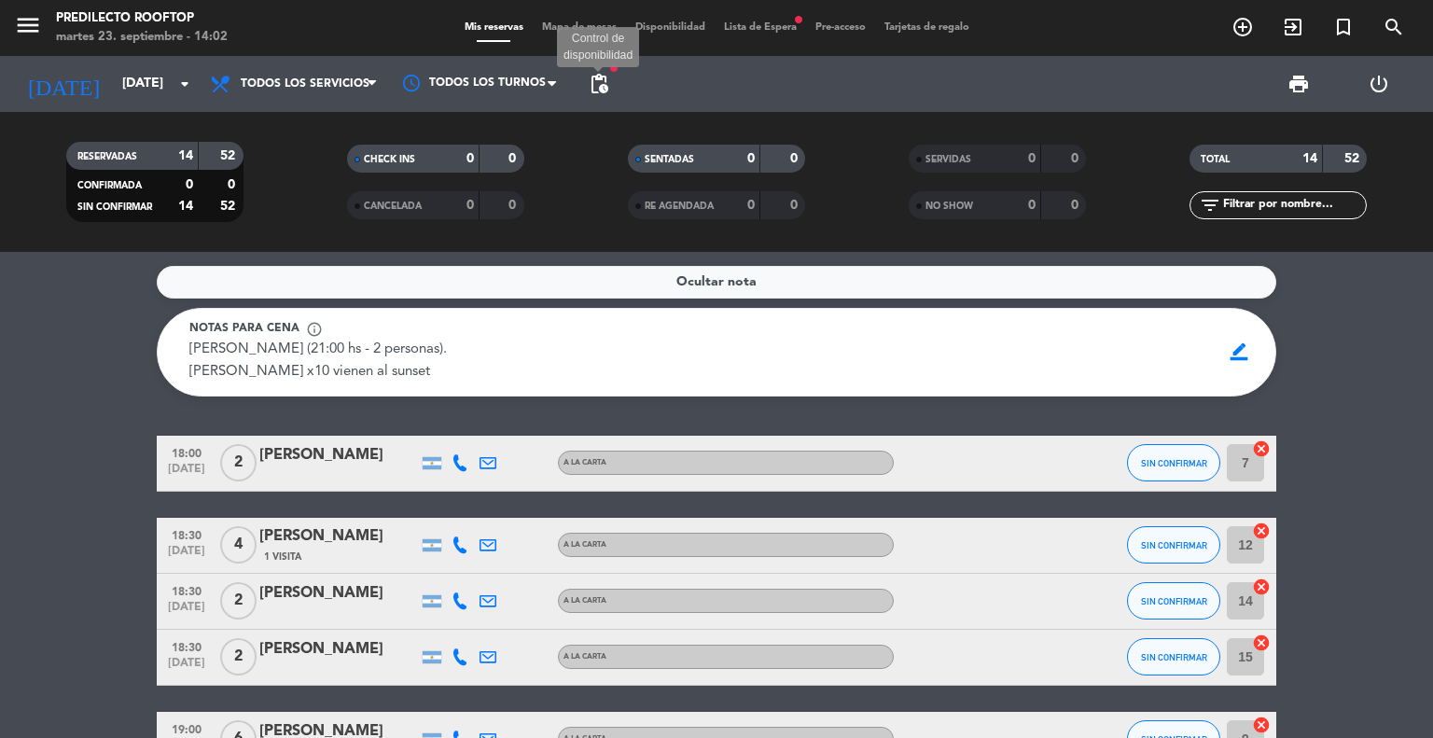
click at [601, 81] on span "pending_actions" at bounding box center [599, 84] width 22 height 22
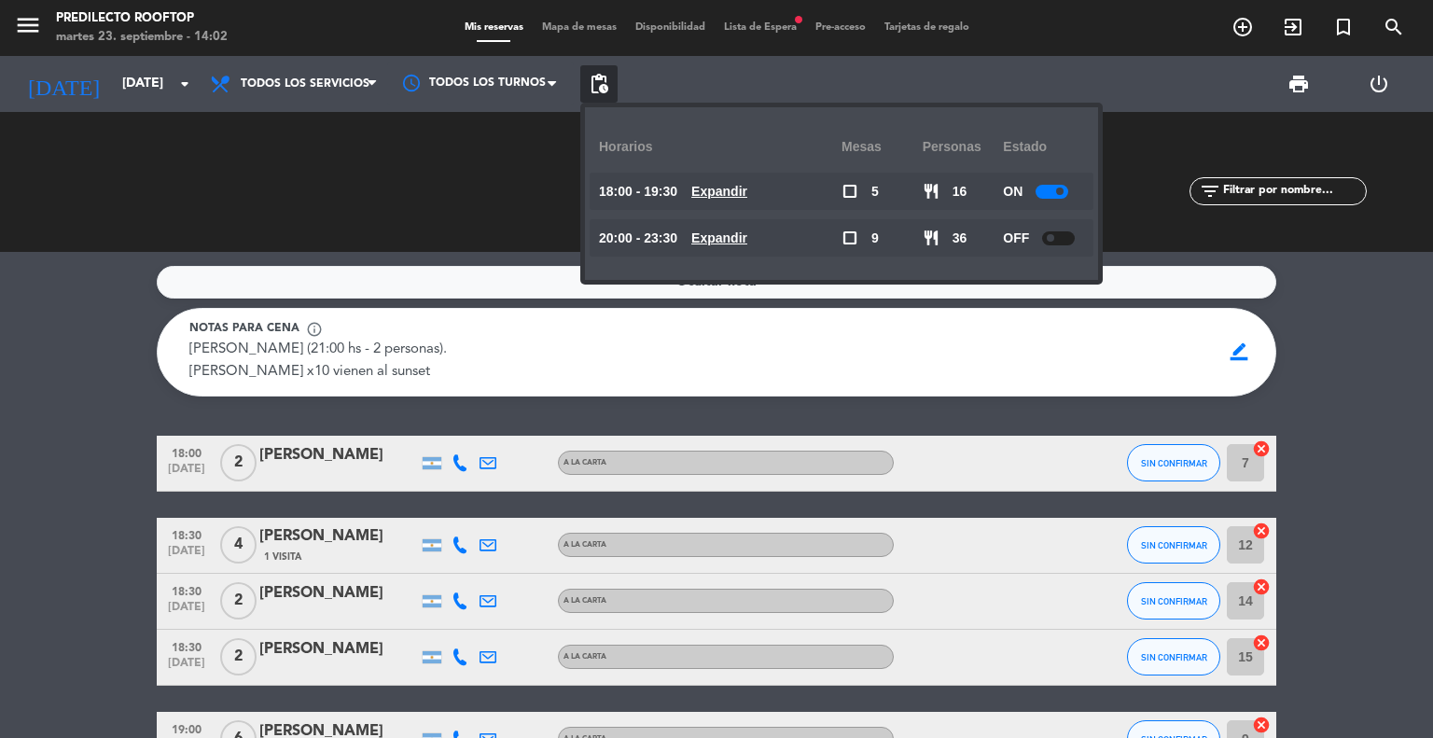
click at [601, 81] on span "pending_actions" at bounding box center [599, 84] width 22 height 22
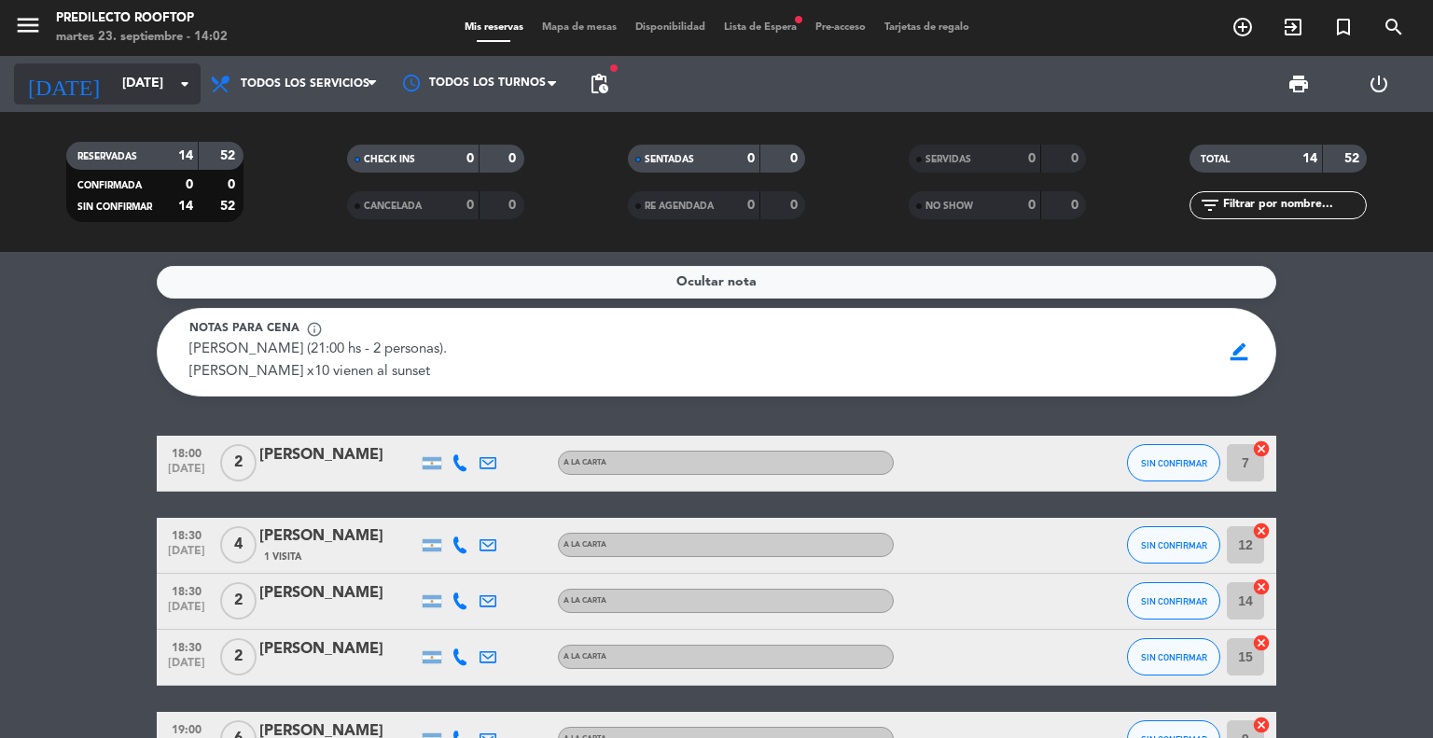
click at [183, 80] on icon "arrow_drop_down" at bounding box center [184, 84] width 22 height 22
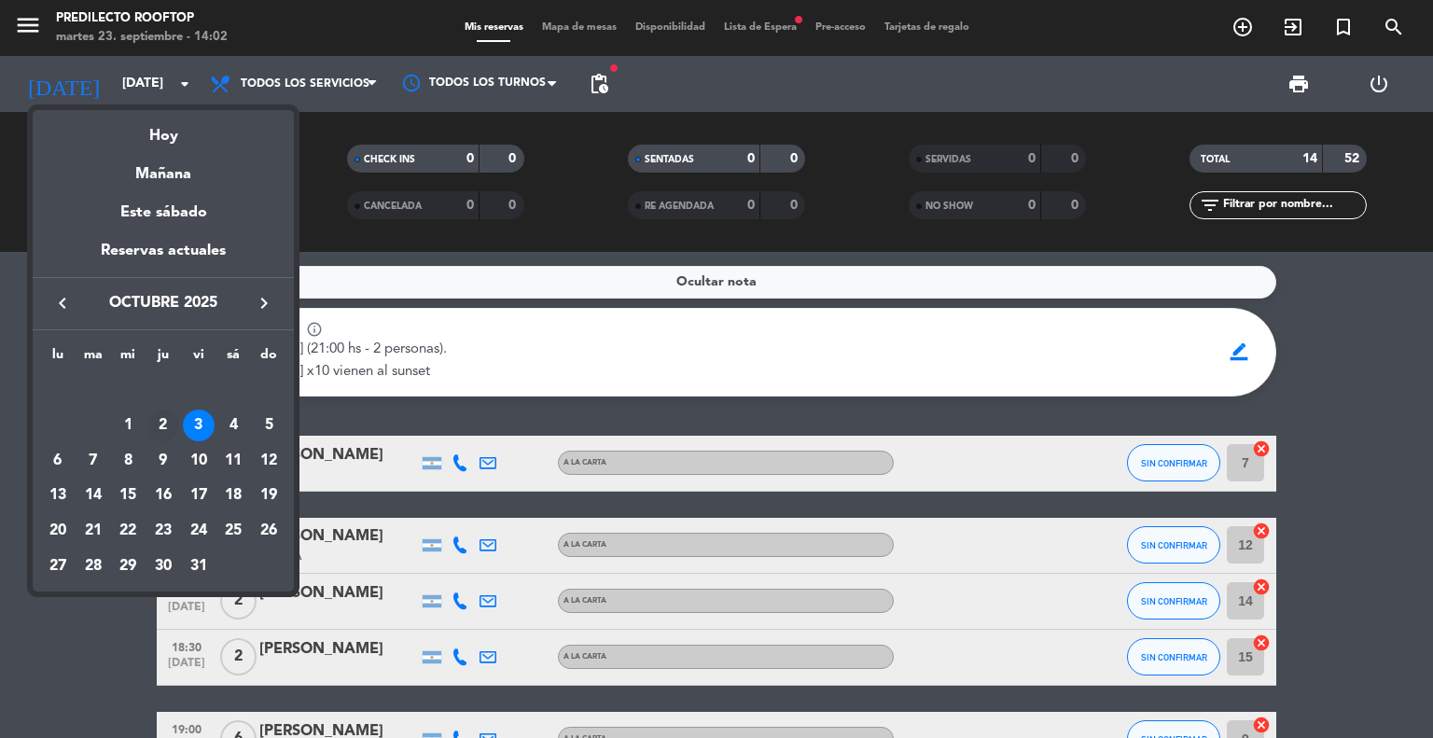
click at [159, 424] on div "2" at bounding box center [163, 425] width 32 height 32
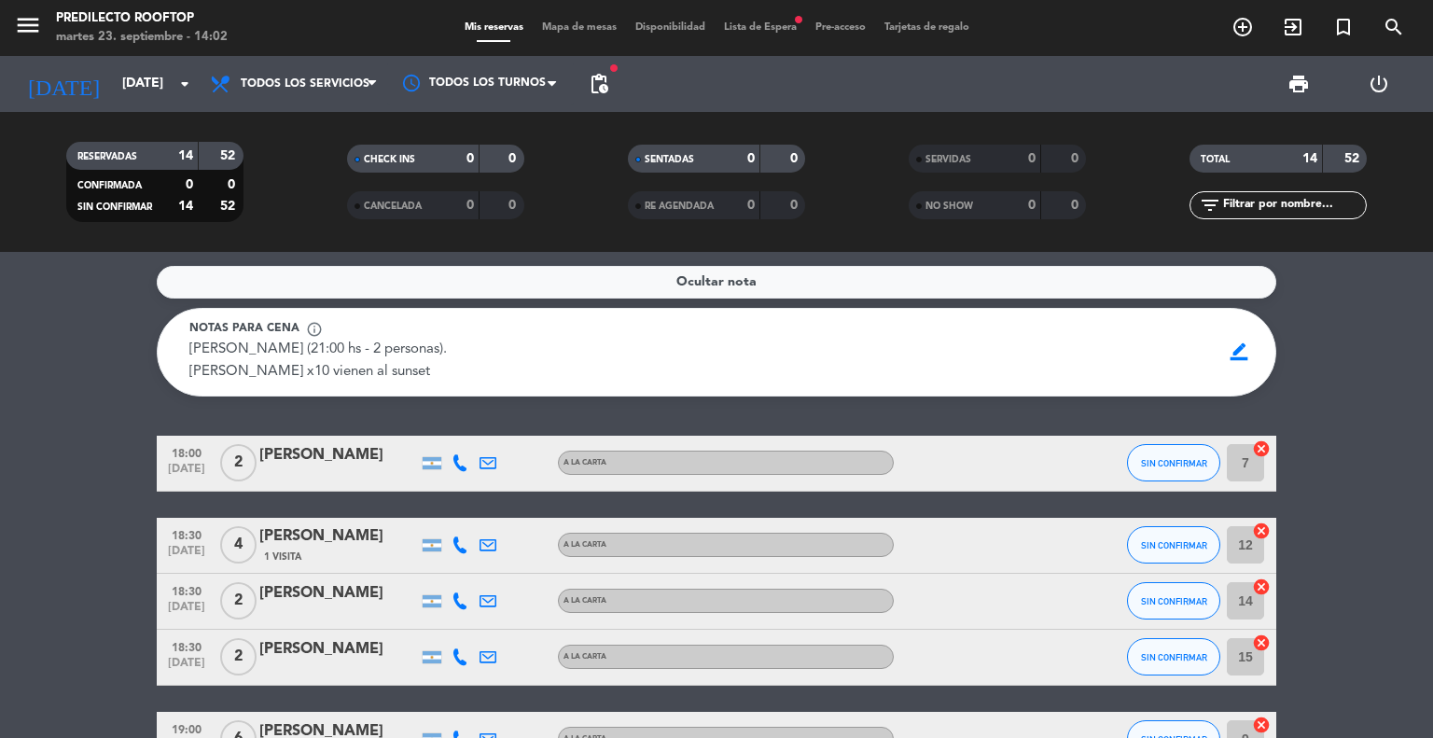
type input "[DEMOGRAPHIC_DATA][DATE]"
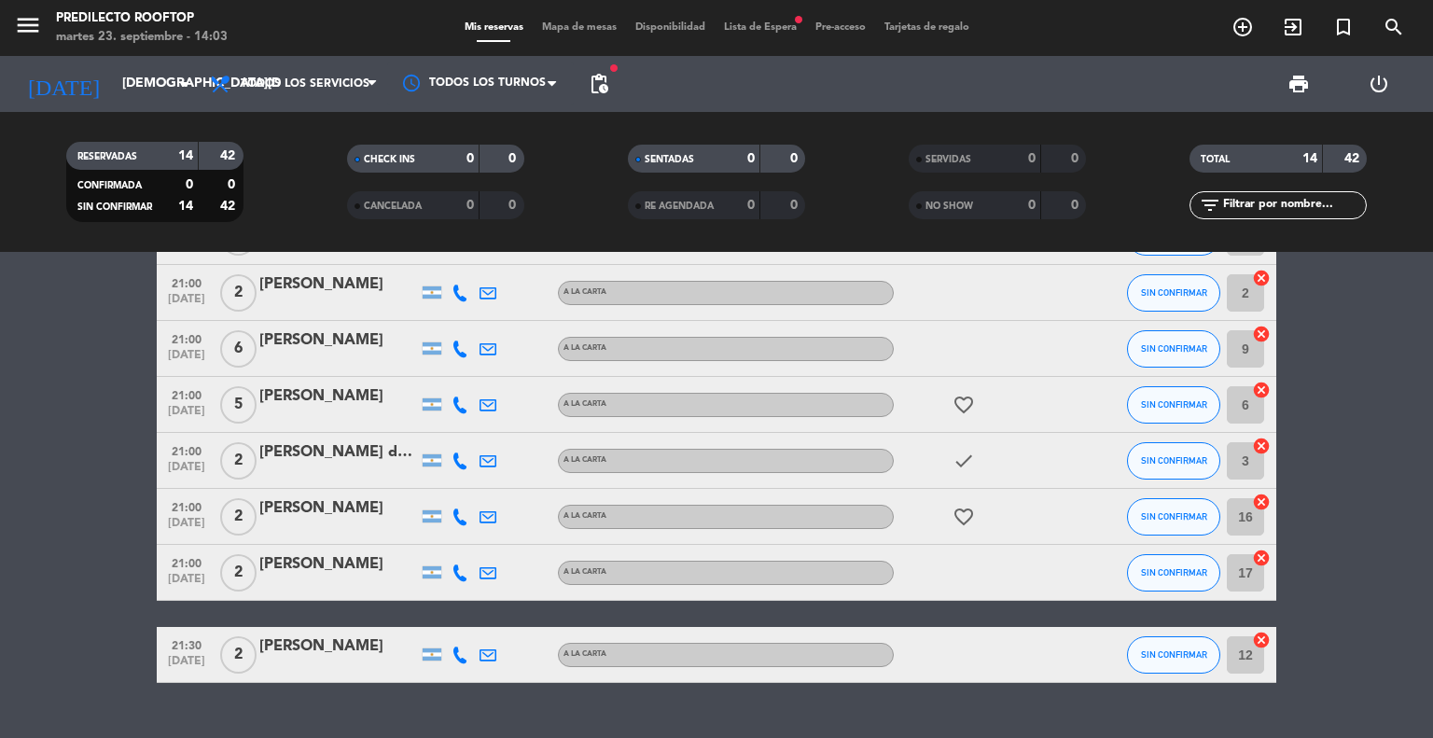
scroll to position [534, 0]
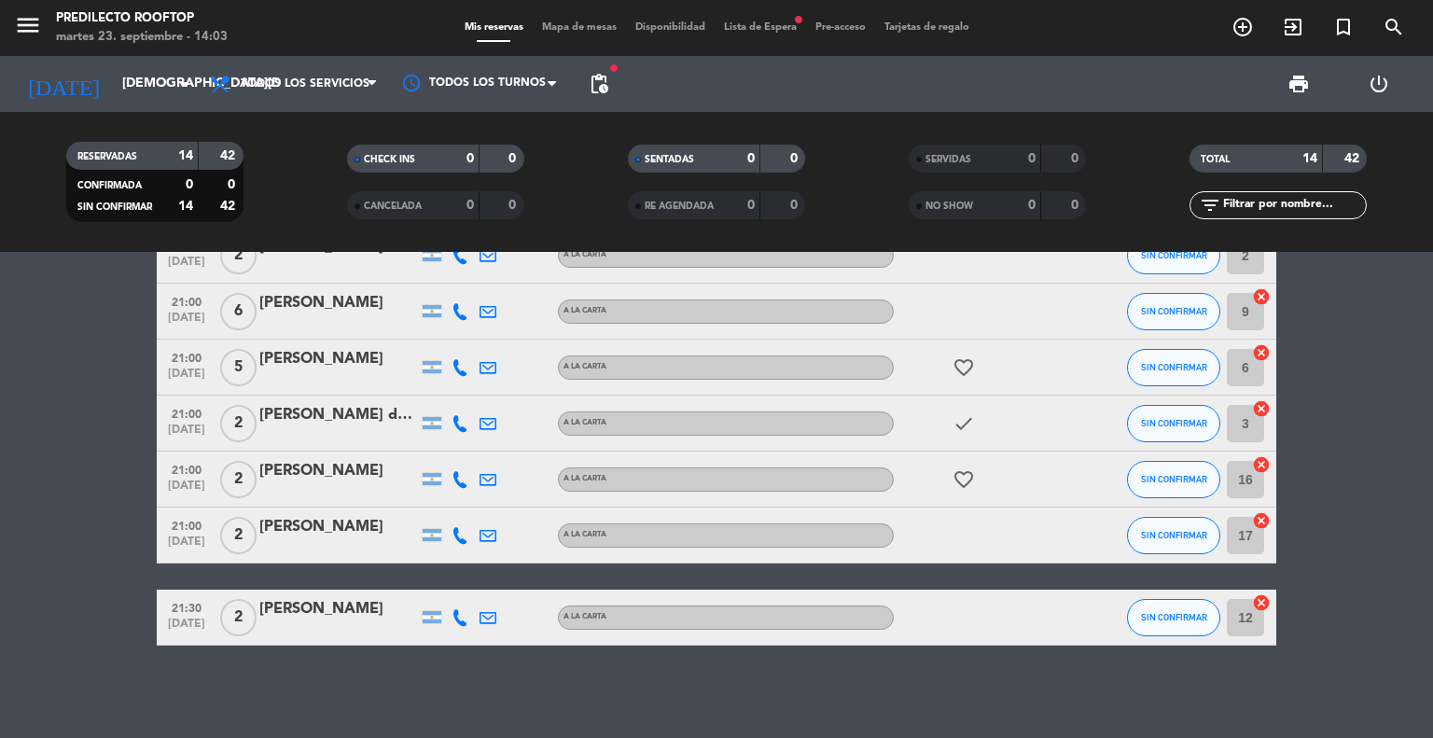
click at [597, 99] on span "pending_actions" at bounding box center [598, 83] width 37 height 37
click at [600, 86] on span "pending_actions" at bounding box center [599, 84] width 22 height 22
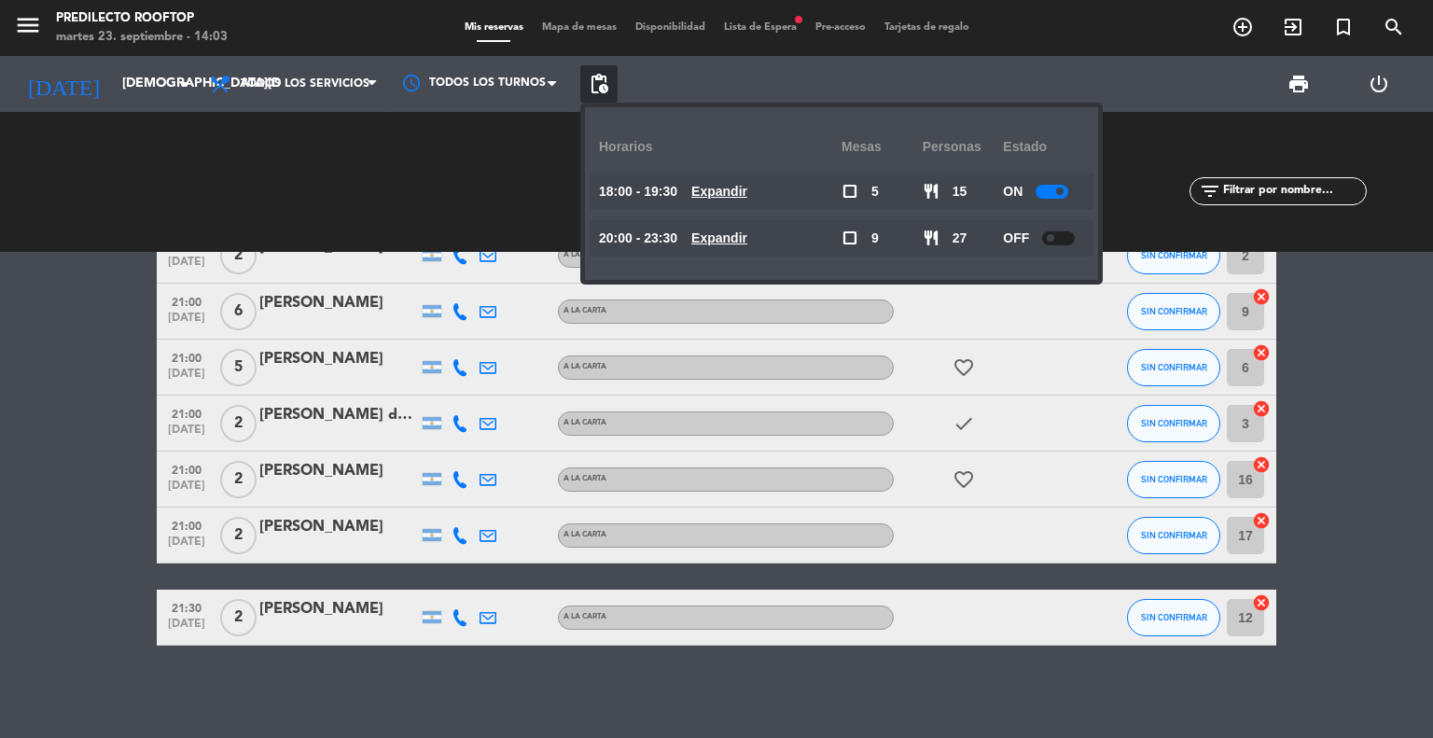
click at [0, 453] on bookings-row "18:00 [DATE] 2 [PERSON_NAME] A LA CARTA card_giftcard SIN CONFIRMAR 11 cancel 1…" at bounding box center [716, 201] width 1433 height 888
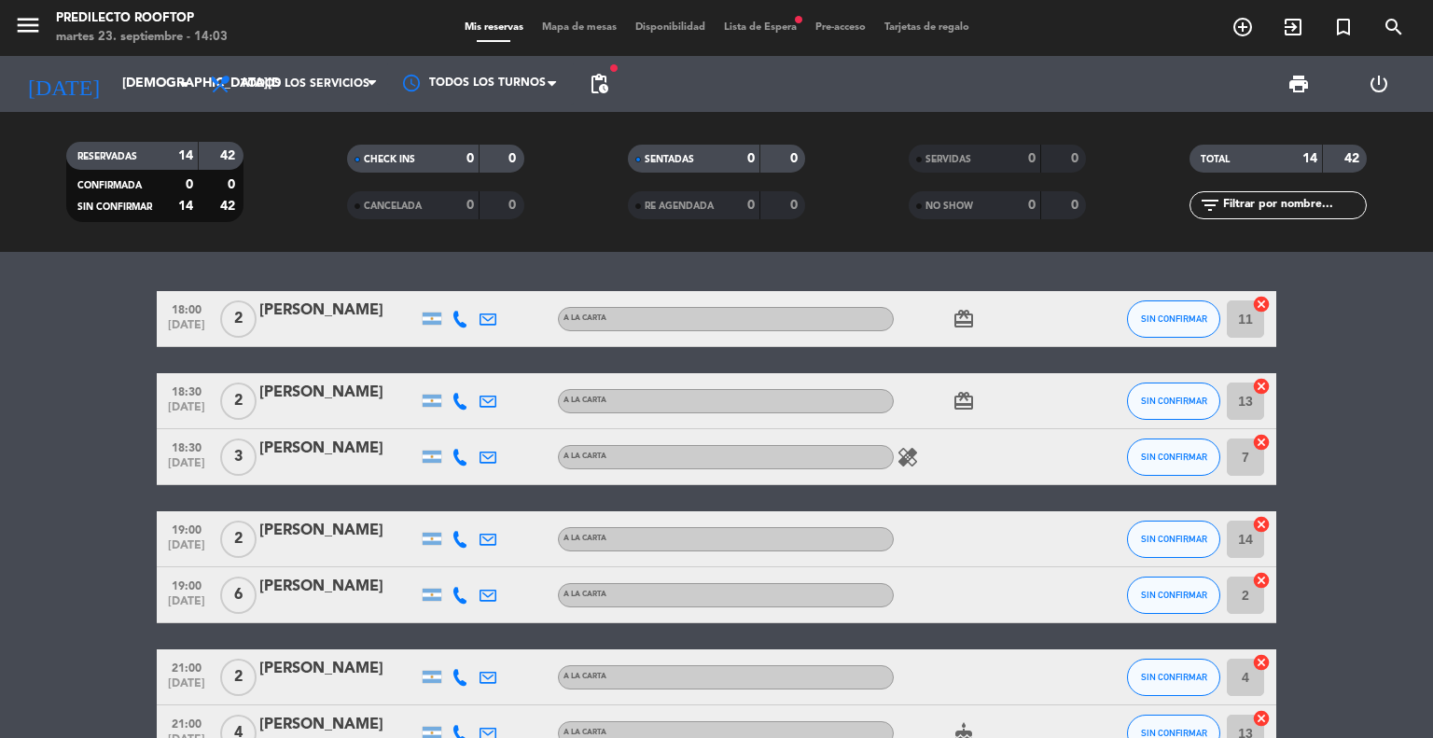
scroll to position [0, 0]
click at [602, 85] on span "pending_actions" at bounding box center [599, 84] width 22 height 22
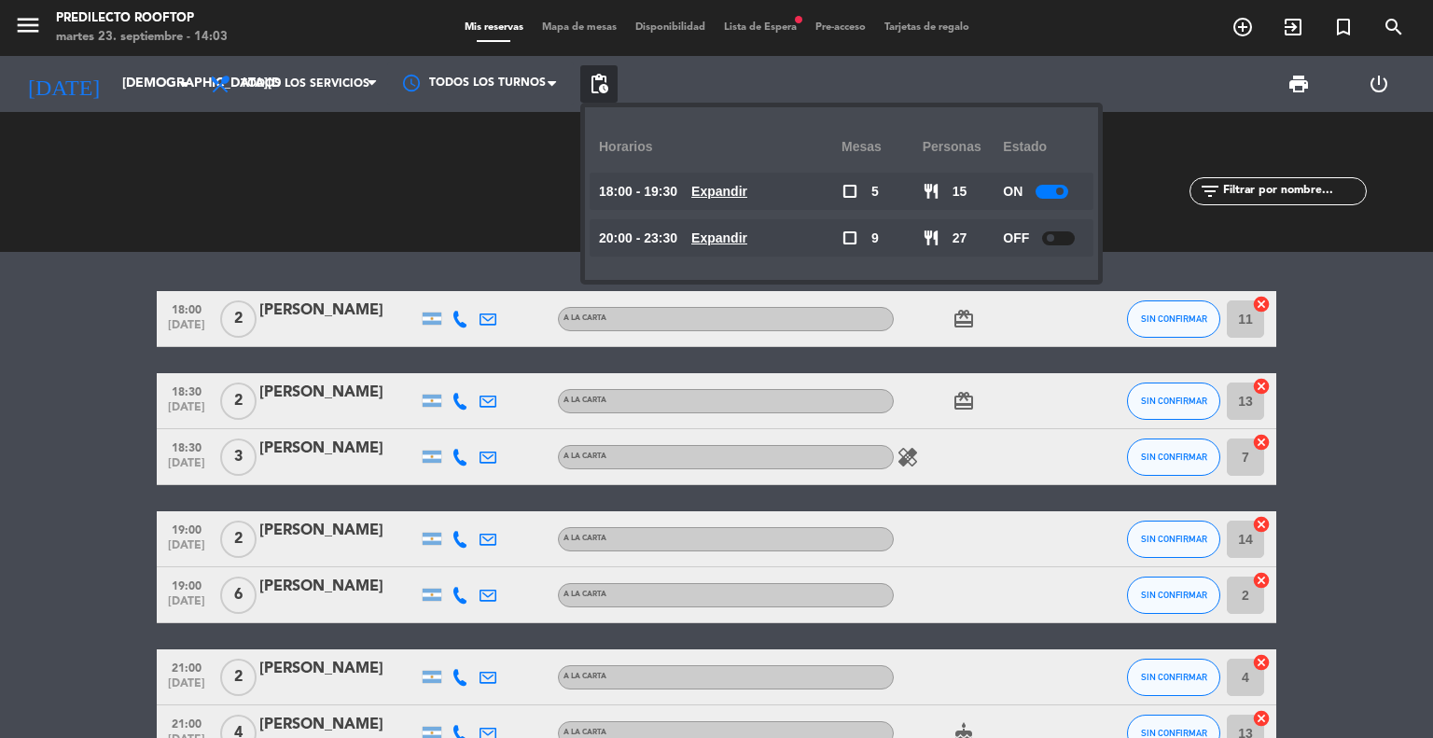
click at [75, 545] on bookings-row "18:00 [DATE] 2 [PERSON_NAME] A LA CARTA card_giftcard SIN CONFIRMAR 11 cancel 1…" at bounding box center [716, 735] width 1433 height 888
